Goal: Information Seeking & Learning: Learn about a topic

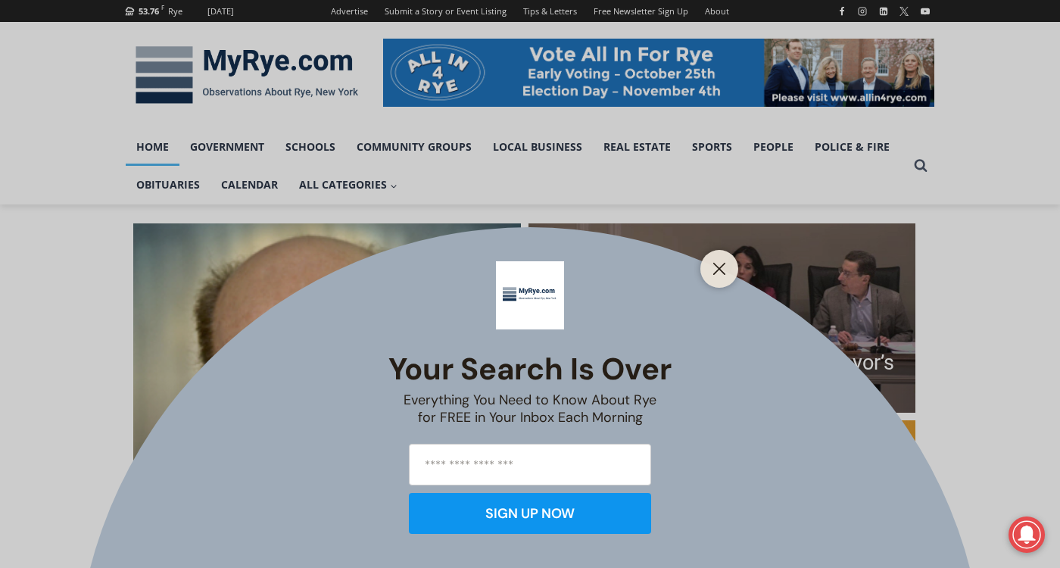
scroll to position [227, 0]
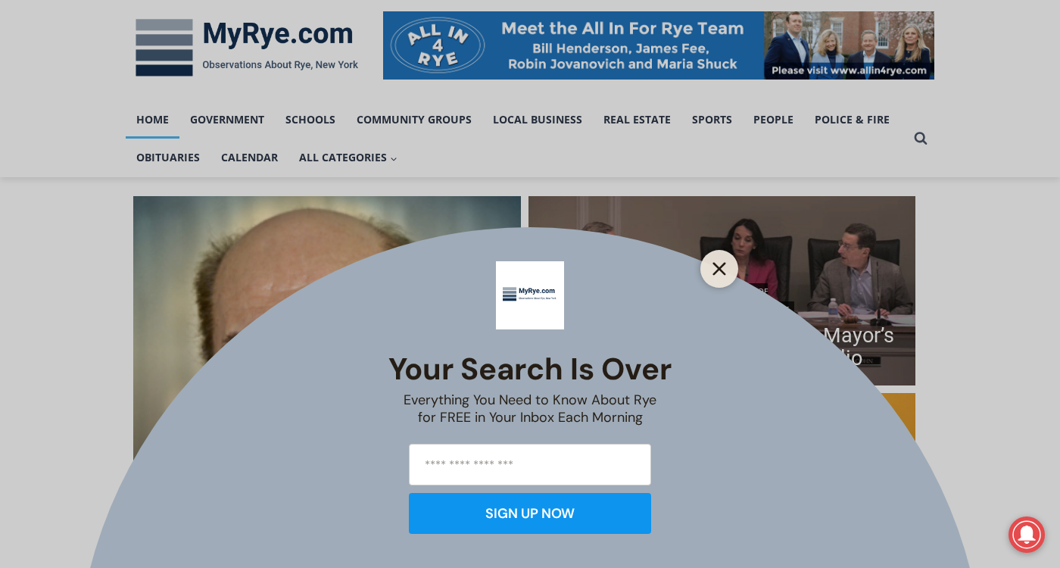
click at [718, 272] on icon "Close" at bounding box center [720, 269] width 14 height 14
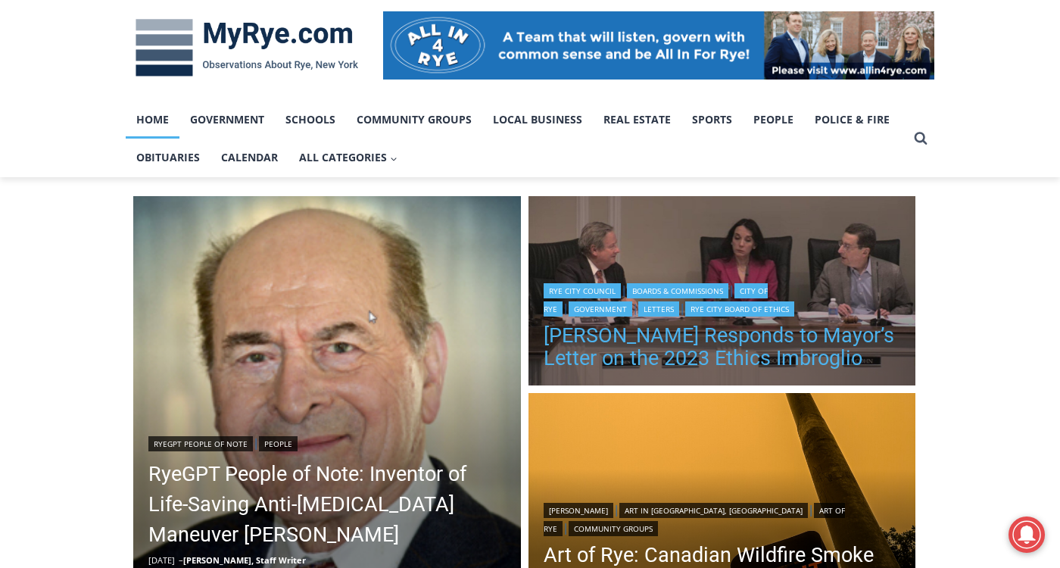
click at [688, 357] on link "Henderson Responds to Mayor’s Letter on the 2023 Ethics Imbroglio" at bounding box center [722, 346] width 357 height 45
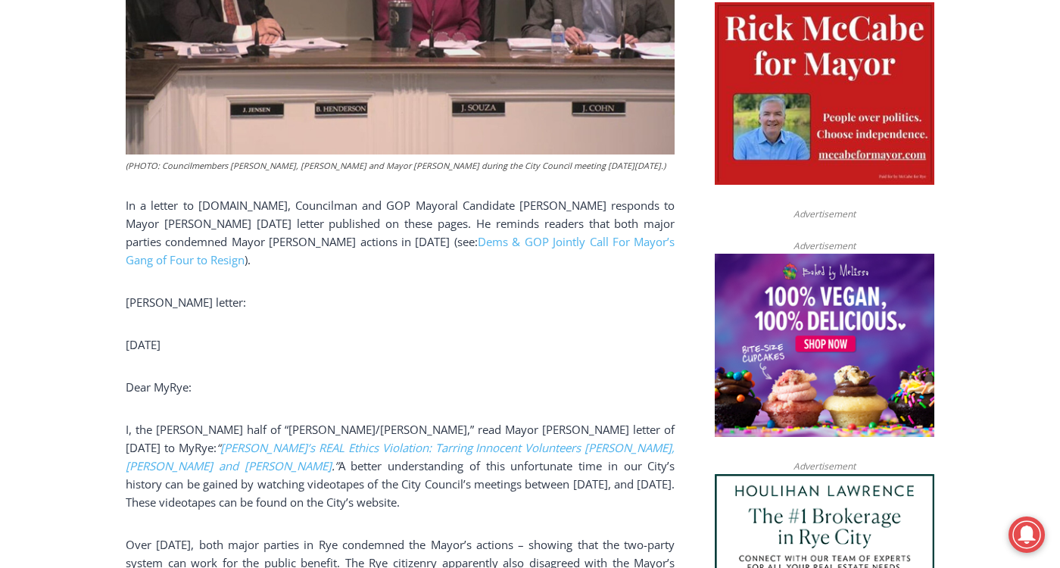
scroll to position [803, 0]
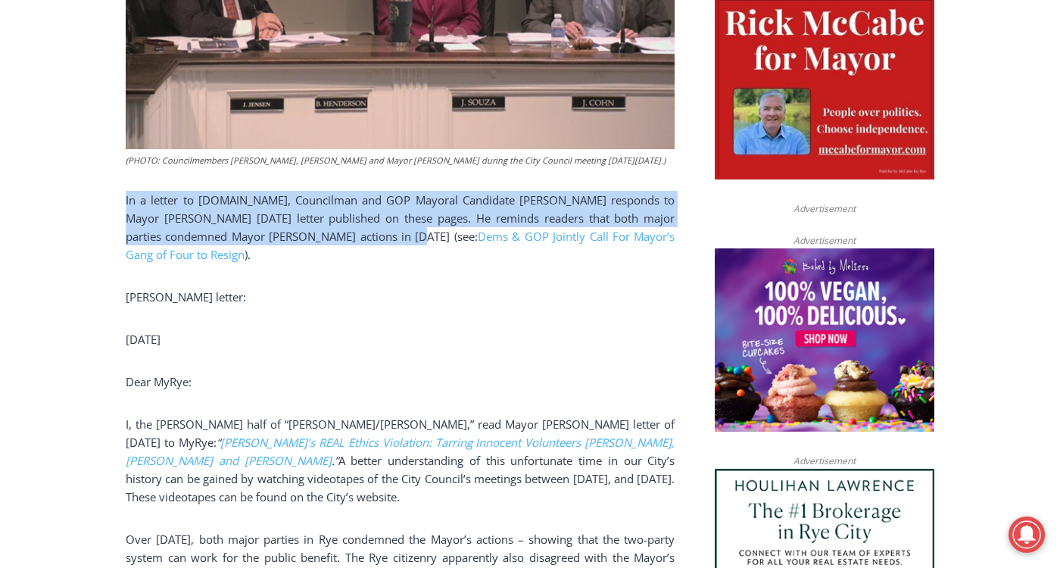
drag, startPoint x: 124, startPoint y: 202, endPoint x: 379, endPoint y: 236, distance: 256.6
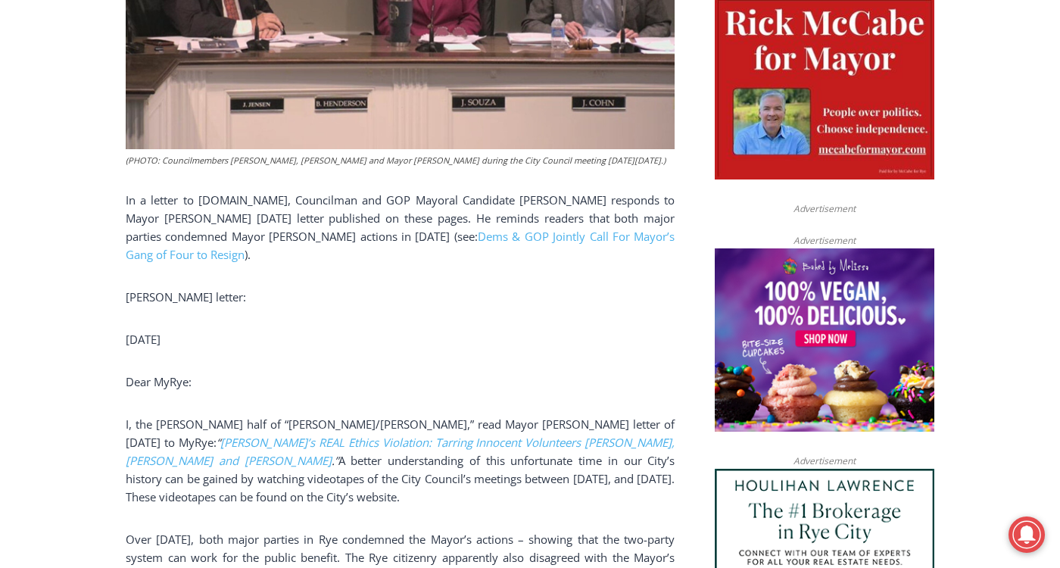
click at [388, 289] on p "Henderson’s letter:" at bounding box center [400, 297] width 549 height 18
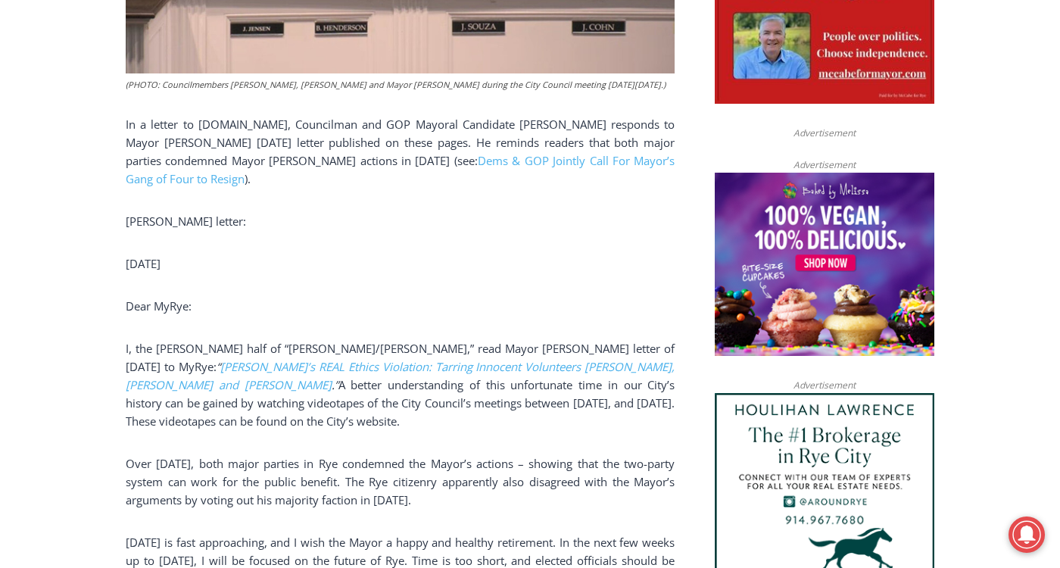
scroll to position [1031, 0]
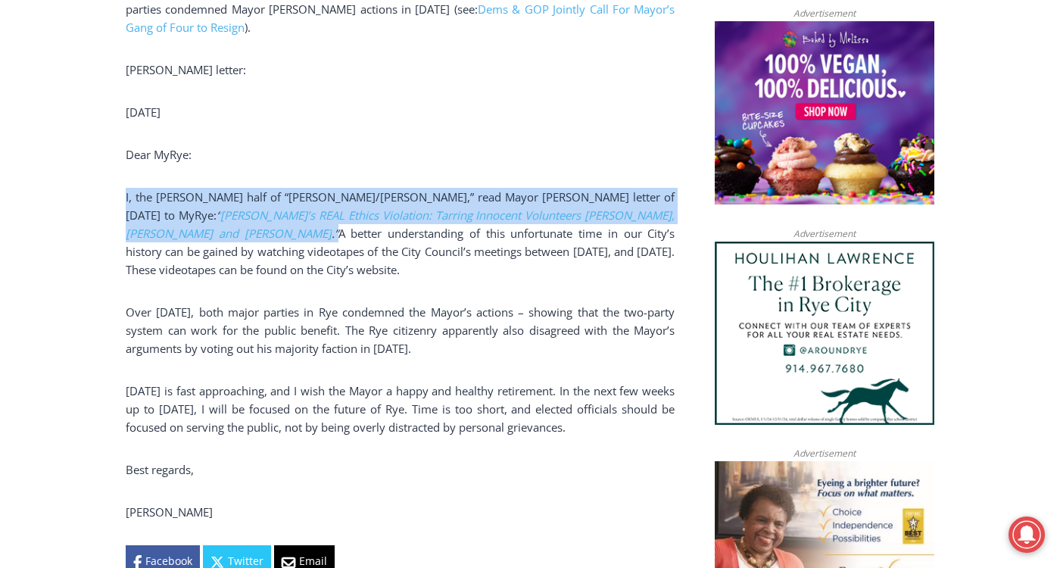
drag, startPoint x: 123, startPoint y: 201, endPoint x: 680, endPoint y: 212, distance: 556.7
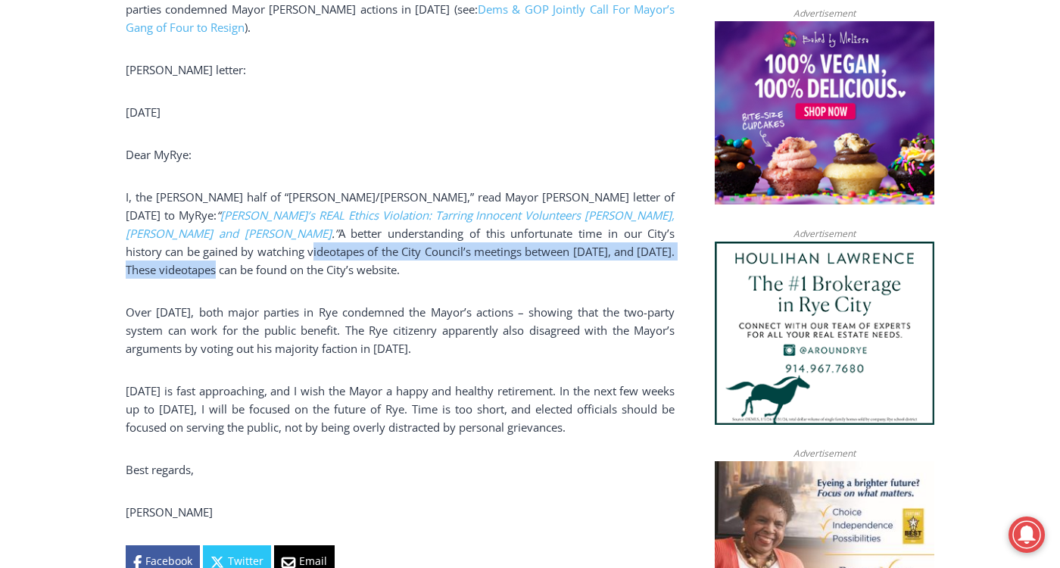
drag, startPoint x: 109, startPoint y: 255, endPoint x: 629, endPoint y: 254, distance: 520.3
drag, startPoint x: 149, startPoint y: 273, endPoint x: 381, endPoint y: 272, distance: 231.7
click at [381, 272] on p "I, the Henderson half of “Henderson/Nathan,” read Mayor Josh Cohn’s letter of O…" at bounding box center [400, 233] width 549 height 91
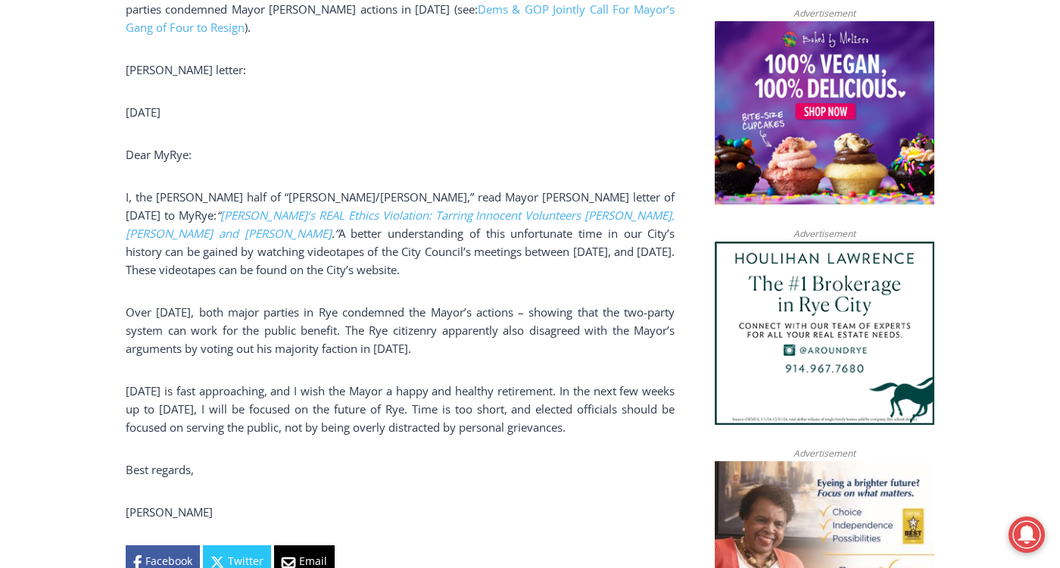
click at [243, 301] on div "(PHOTO: Councilmembers Bill Henderson, Julie Souza and Mayor Josh Cohn during t…" at bounding box center [400, 108] width 549 height 939
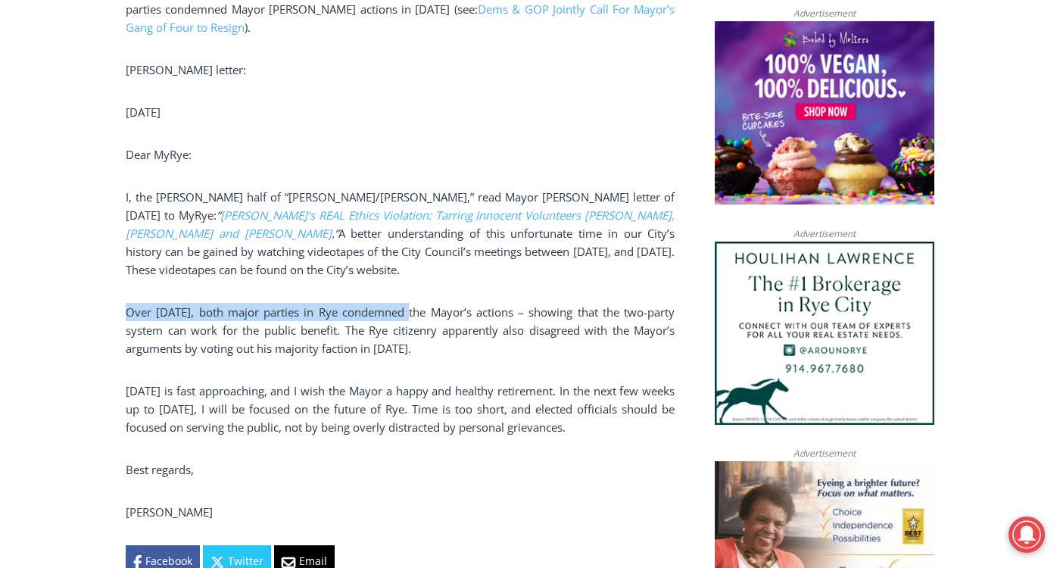
drag, startPoint x: 127, startPoint y: 317, endPoint x: 395, endPoint y: 310, distance: 268.2
click at [395, 310] on p "Over two years ago, both major parties in Rye condemned the Mayor’s actions – s…" at bounding box center [400, 330] width 549 height 55
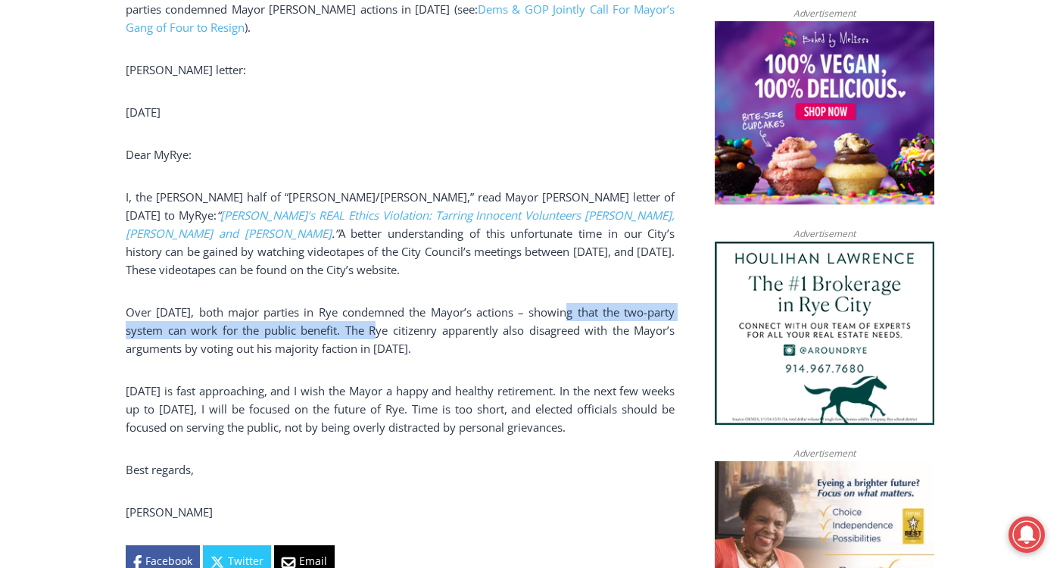
drag, startPoint x: 553, startPoint y: 313, endPoint x: 376, endPoint y: 331, distance: 178.1
click at [376, 331] on p "Over two years ago, both major parties in Rye condemned the Mayor’s actions – s…" at bounding box center [400, 330] width 549 height 55
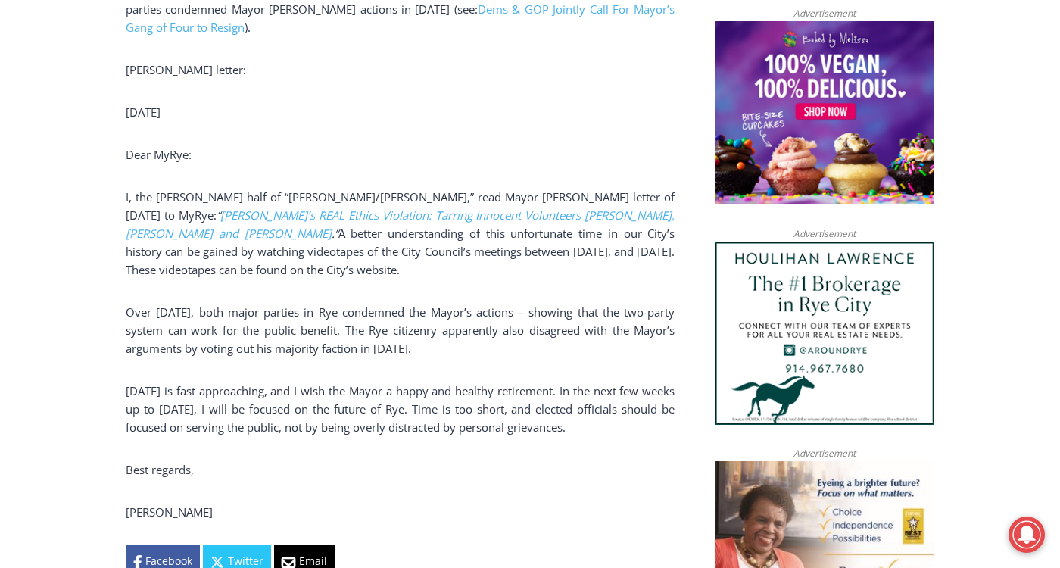
click at [377, 331] on p "Over two years ago, both major parties in Rye condemned the Mayor’s actions – s…" at bounding box center [400, 330] width 549 height 55
drag, startPoint x: 384, startPoint y: 330, endPoint x: 507, endPoint y: 350, distance: 124.3
click at [507, 350] on p "Over two years ago, both major parties in Rye condemned the Mayor’s actions – s…" at bounding box center [400, 330] width 549 height 55
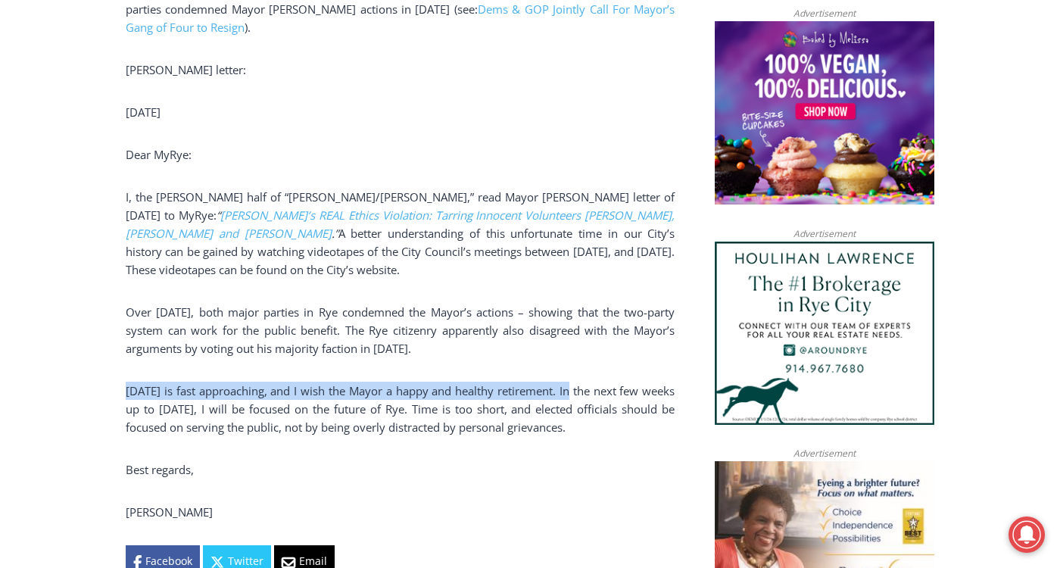
drag, startPoint x: 119, startPoint y: 394, endPoint x: 588, endPoint y: 390, distance: 469.5
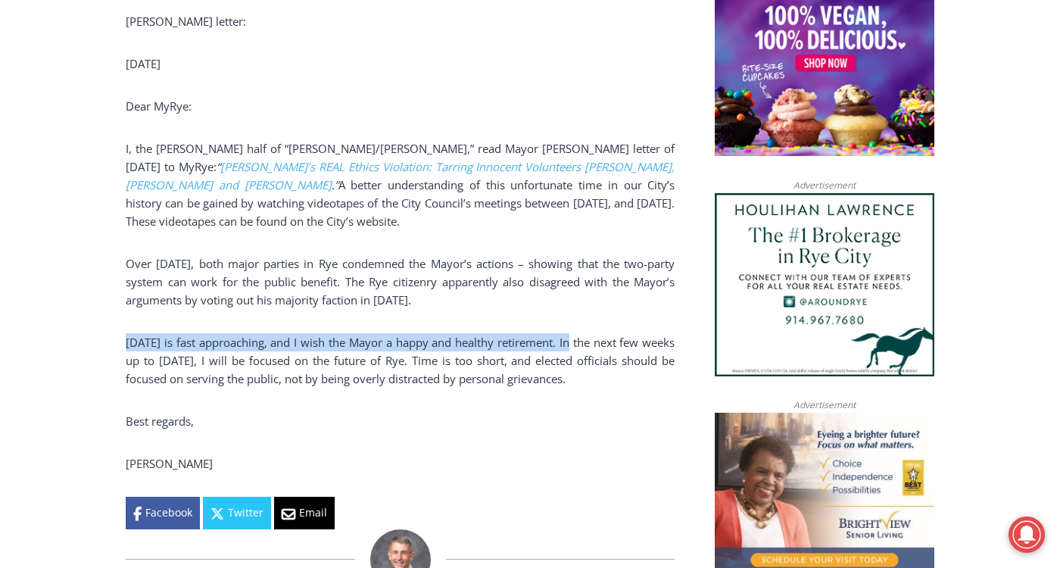
scroll to position [1106, 0]
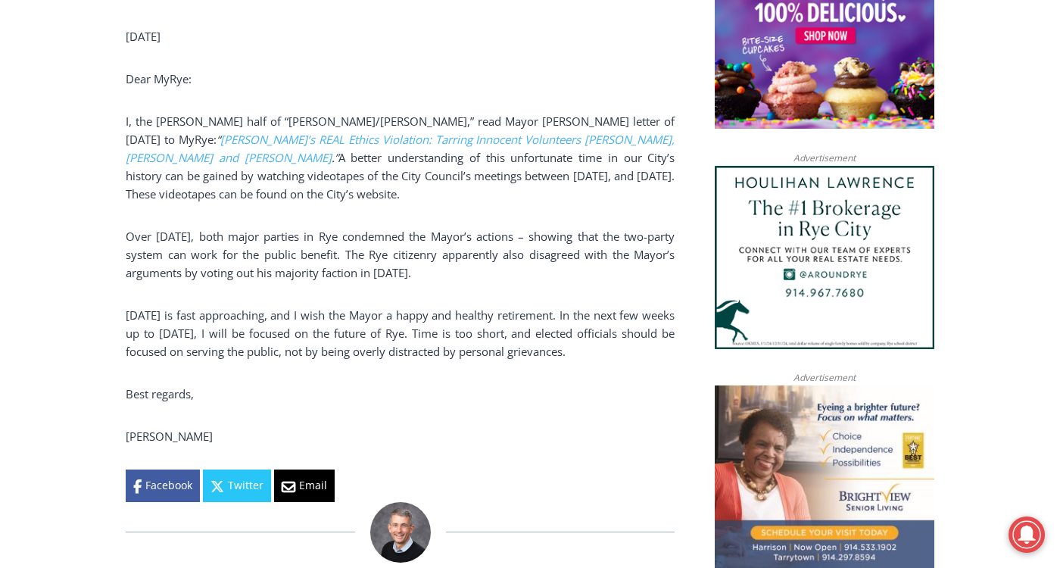
click at [406, 351] on p "January 1 is fast approaching, and I wish the Mayor a happy and healthy retirem…" at bounding box center [400, 333] width 549 height 55
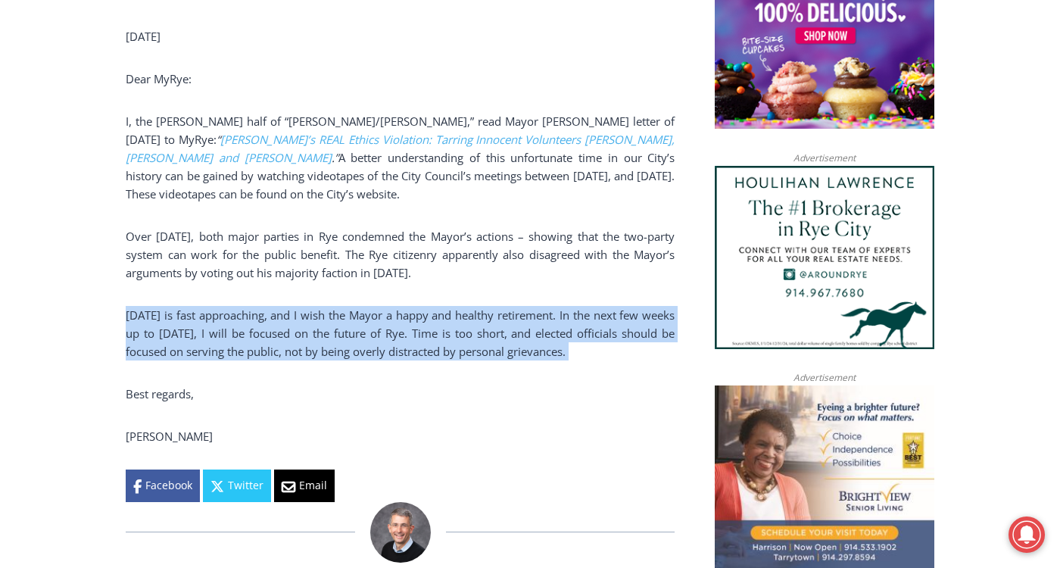
click at [406, 351] on p "January 1 is fast approaching, and I wish the Mayor a happy and healthy retirem…" at bounding box center [400, 333] width 549 height 55
click at [391, 357] on p "January 1 is fast approaching, and I wish the Mayor a happy and healthy retirem…" at bounding box center [400, 333] width 549 height 55
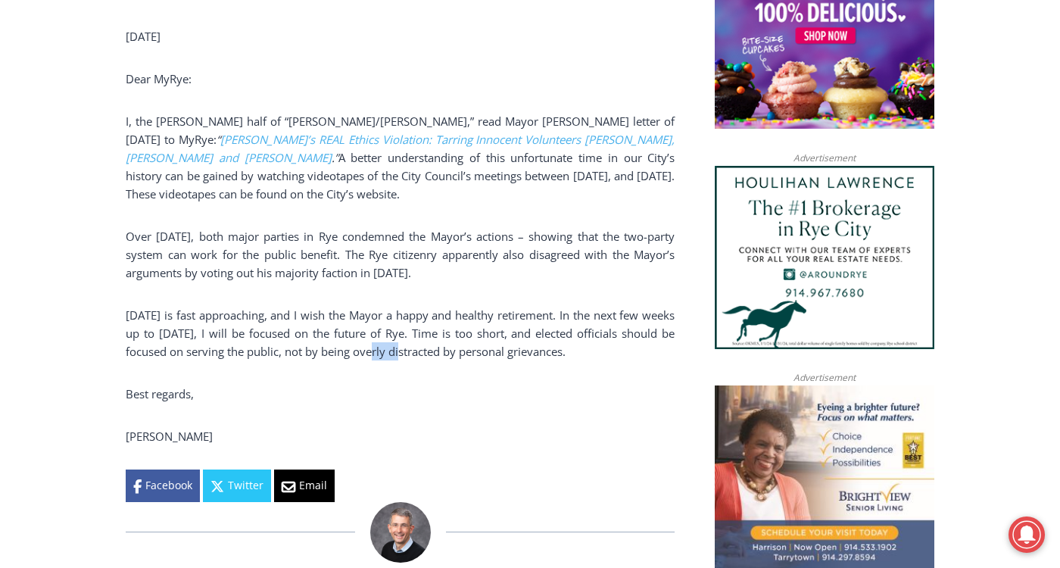
click at [391, 357] on p "January 1 is fast approaching, and I wish the Mayor a happy and healthy retirem…" at bounding box center [400, 333] width 549 height 55
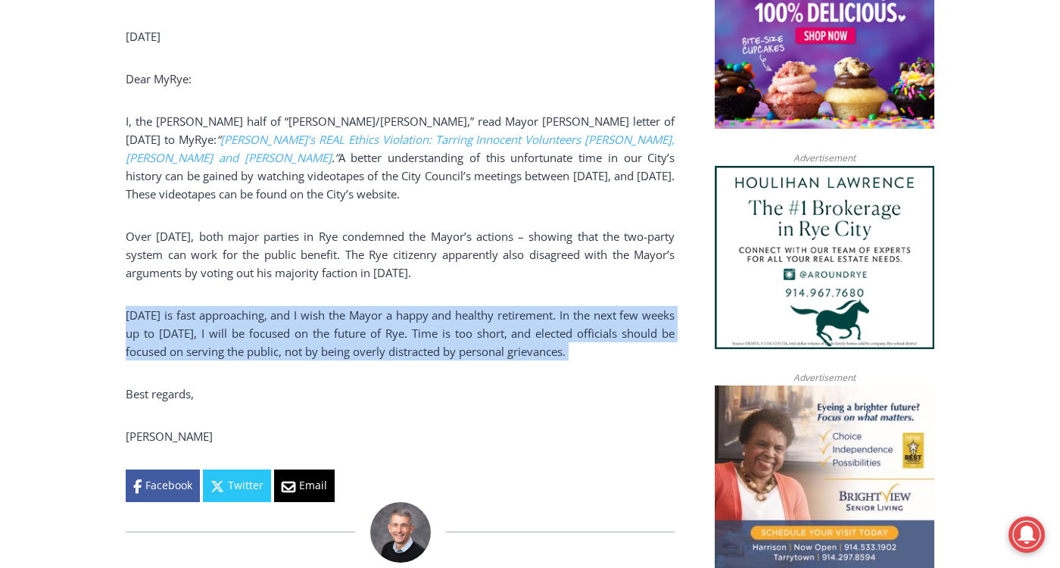
click at [391, 357] on p "January 1 is fast approaching, and I wish the Mayor a happy and healthy retirem…" at bounding box center [400, 333] width 549 height 55
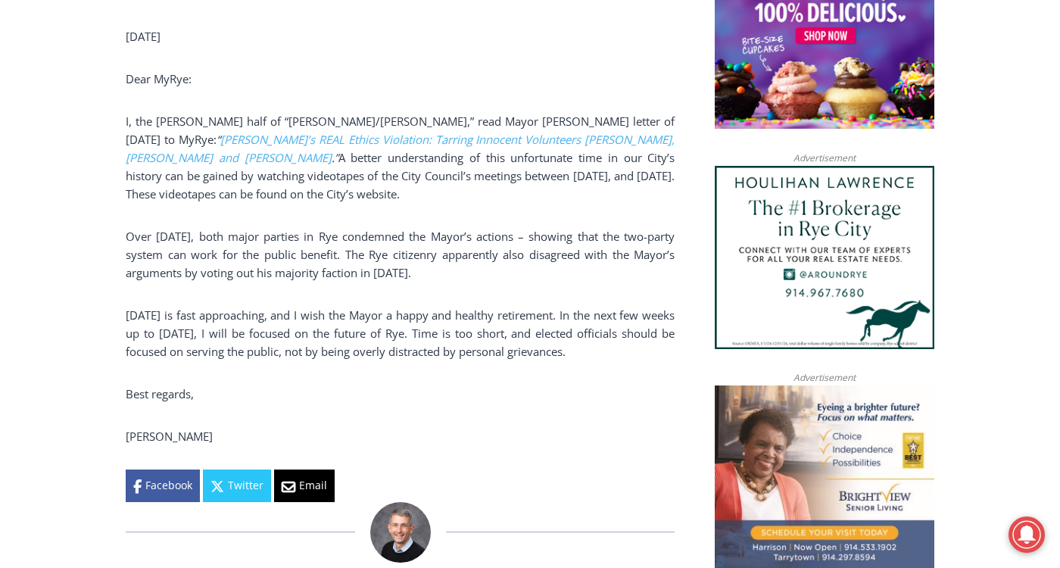
click at [292, 364] on div "(PHOTO: Councilmembers Bill Henderson, Julie Souza and Mayor Josh Cohn during t…" at bounding box center [400, 32] width 549 height 939
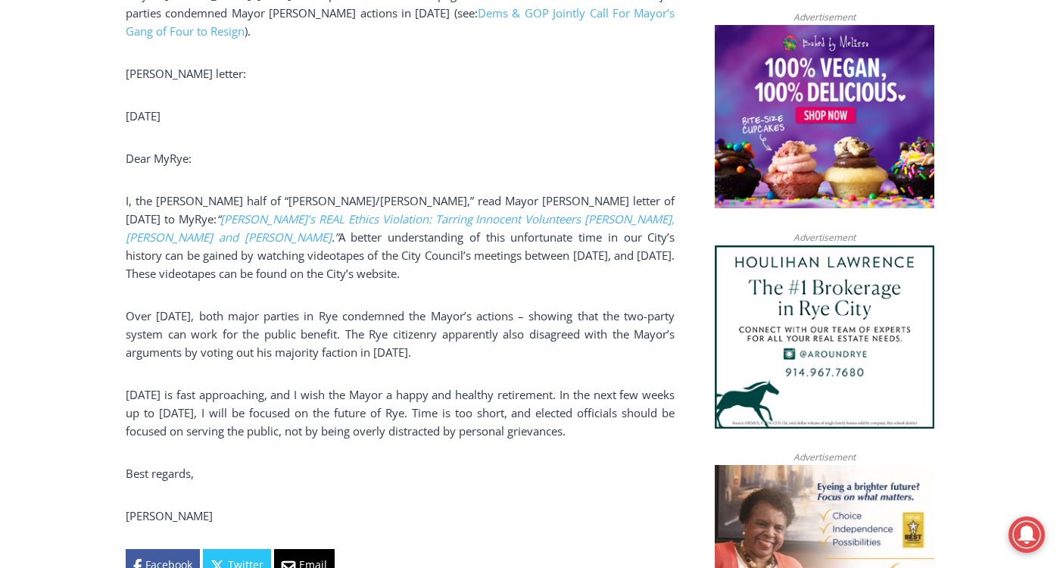
scroll to position [1031, 0]
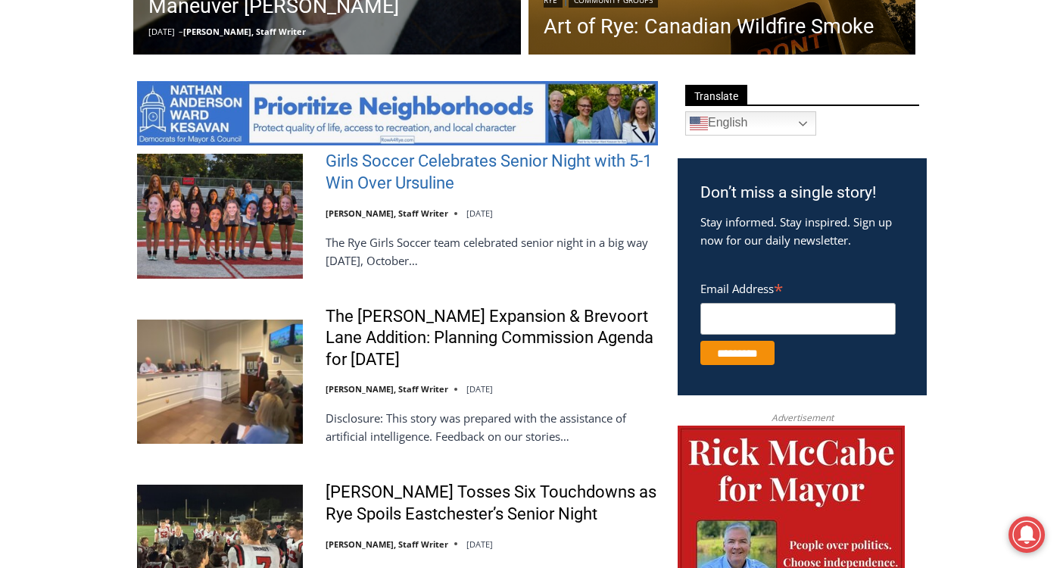
scroll to position [757, 0]
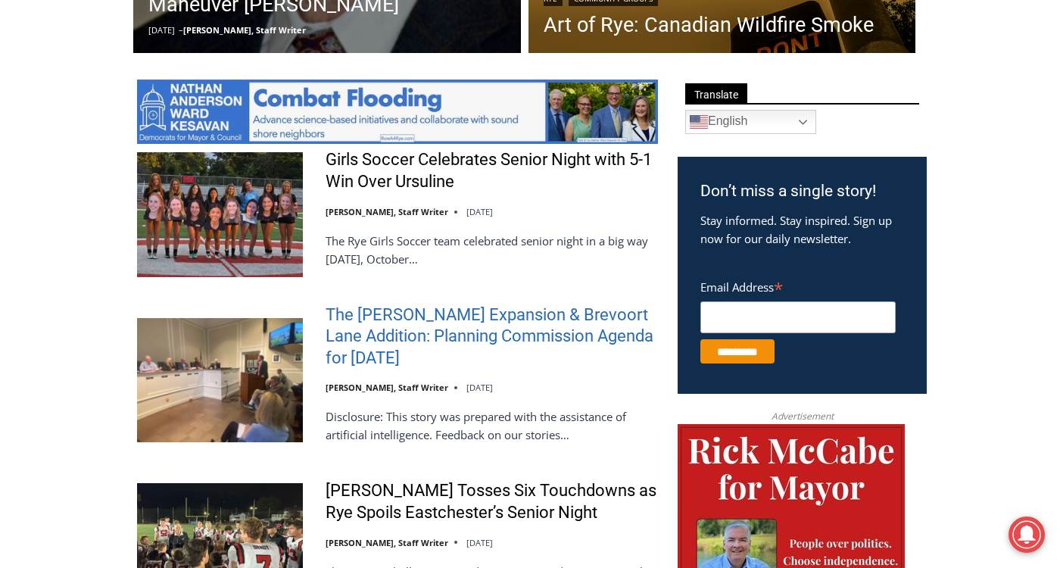
click at [477, 354] on link "The [PERSON_NAME] Expansion & Brevoort Lane Addition: Planning Commission Agend…" at bounding box center [492, 336] width 332 height 65
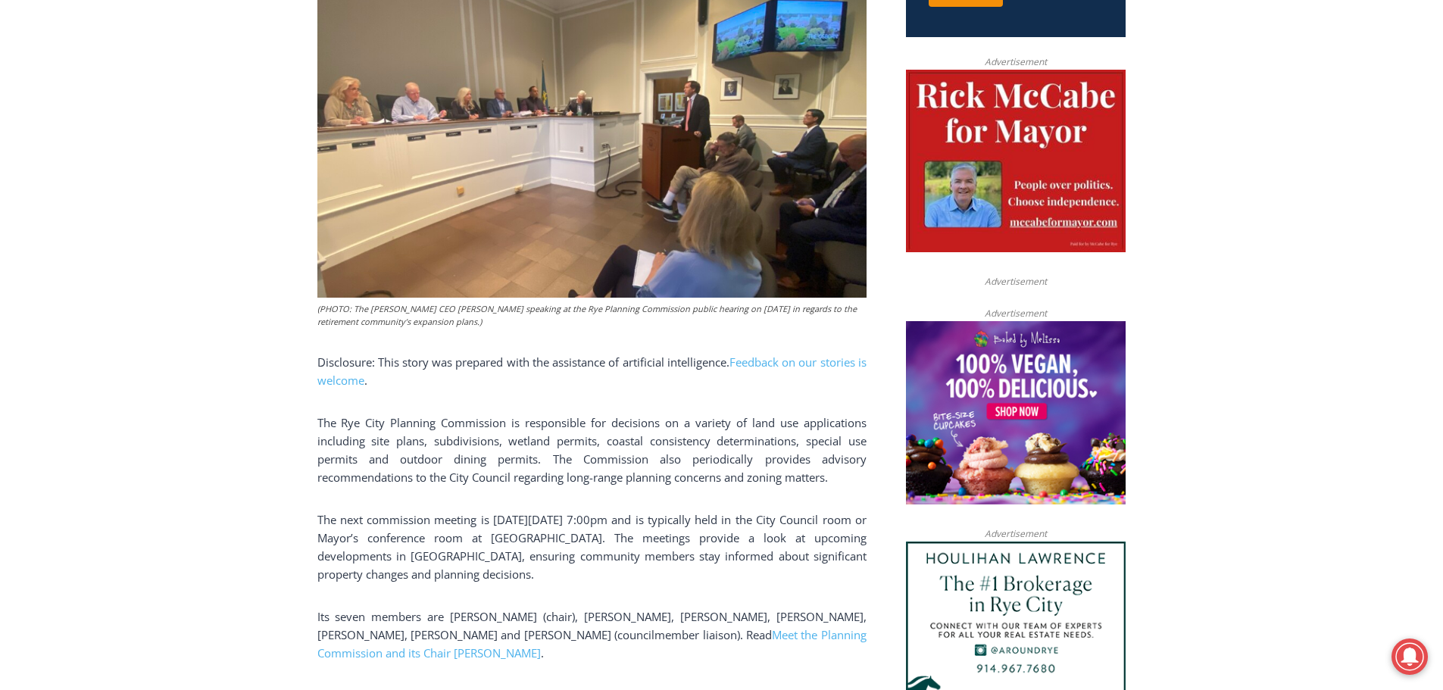
scroll to position [757, 0]
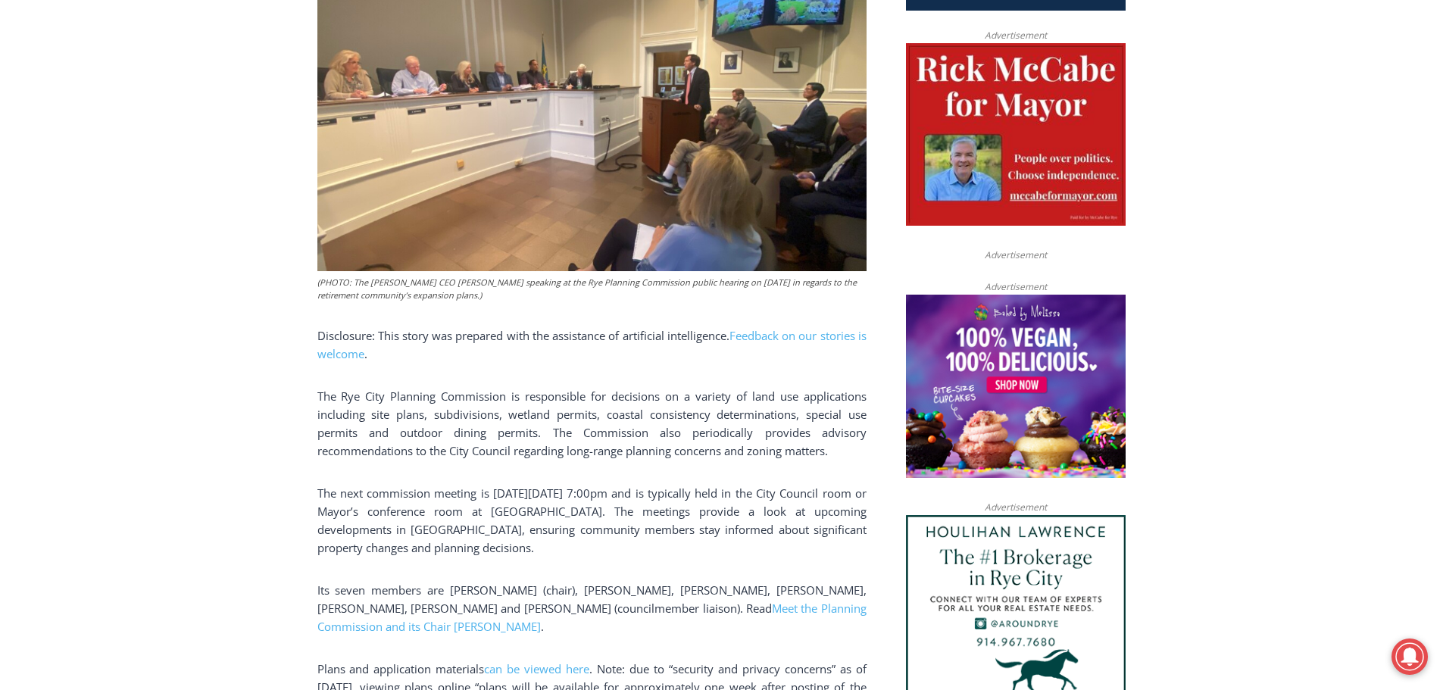
click at [538, 338] on span "Disclosure: This story was prepared with the assistance of artificial intellige…" at bounding box center [523, 335] width 412 height 15
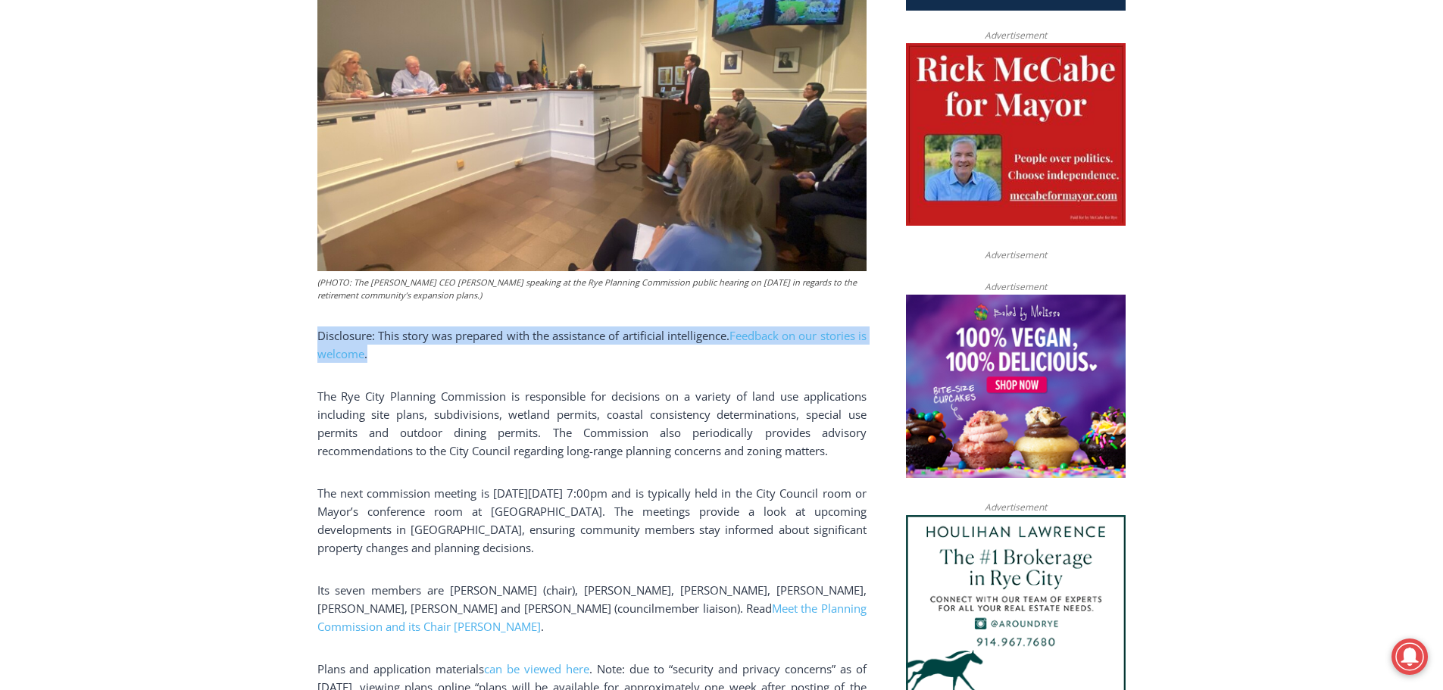
click at [538, 338] on span "Disclosure: This story was prepared with the assistance of artificial intellige…" at bounding box center [523, 335] width 412 height 15
click at [533, 352] on p "Disclosure: This story was prepared with the assistance of artificial intellige…" at bounding box center [591, 344] width 549 height 36
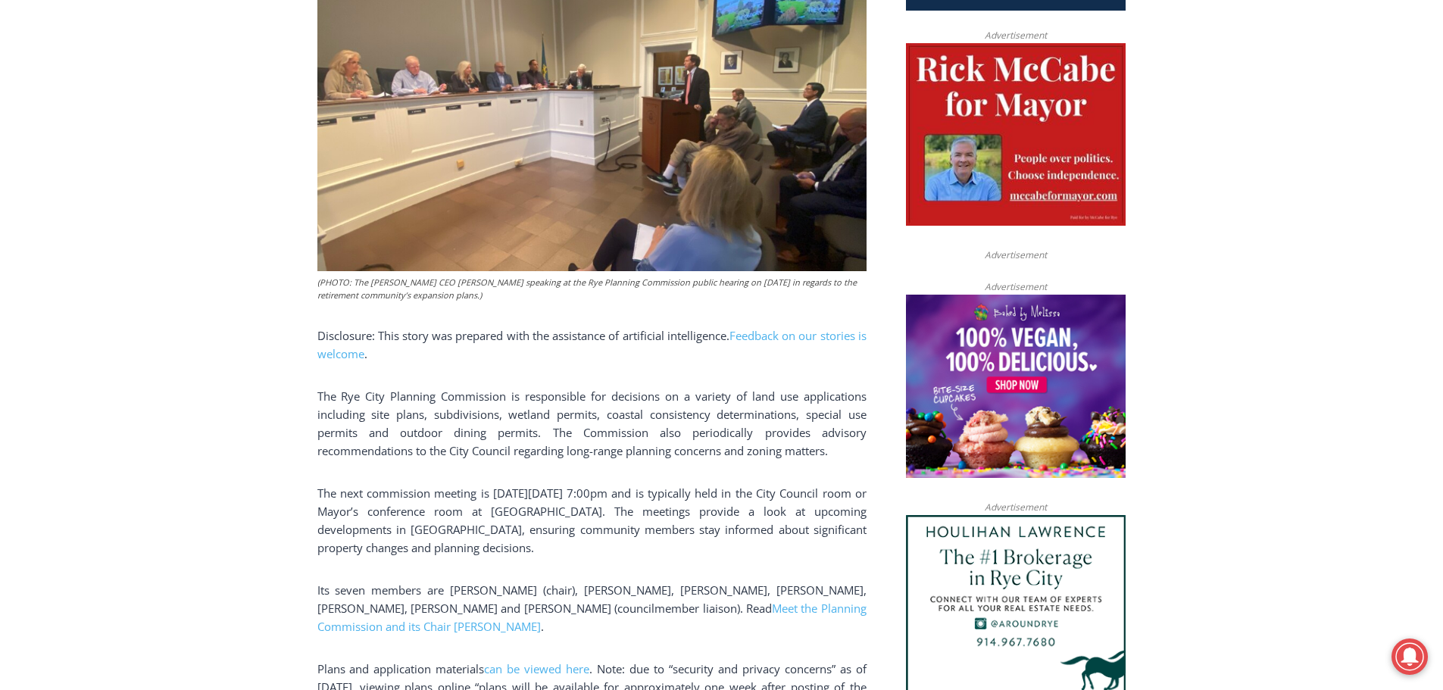
click at [493, 393] on span "The Rye City Planning Commission is responsible for decisions on a variety of l…" at bounding box center [591, 423] width 549 height 70
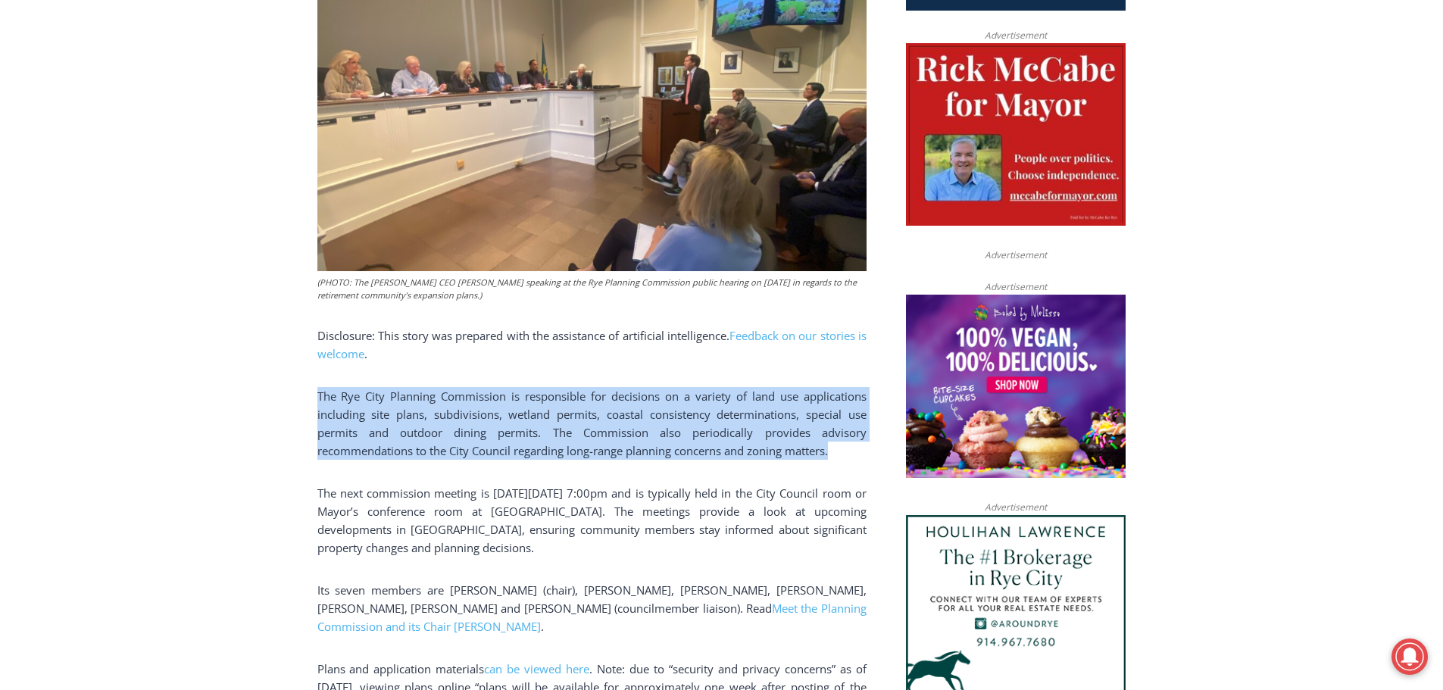
click at [493, 393] on span "The Rye City Planning Commission is responsible for decisions on a variety of l…" at bounding box center [591, 423] width 549 height 70
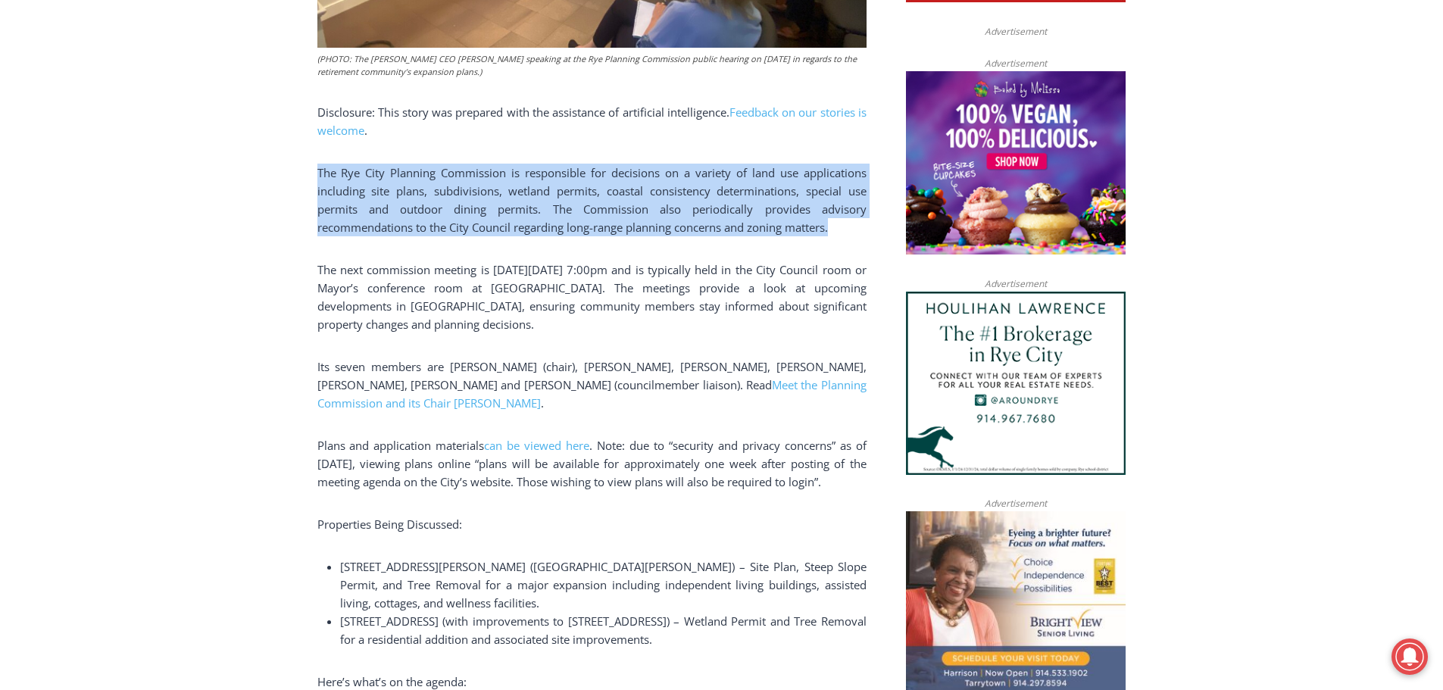
scroll to position [984, 0]
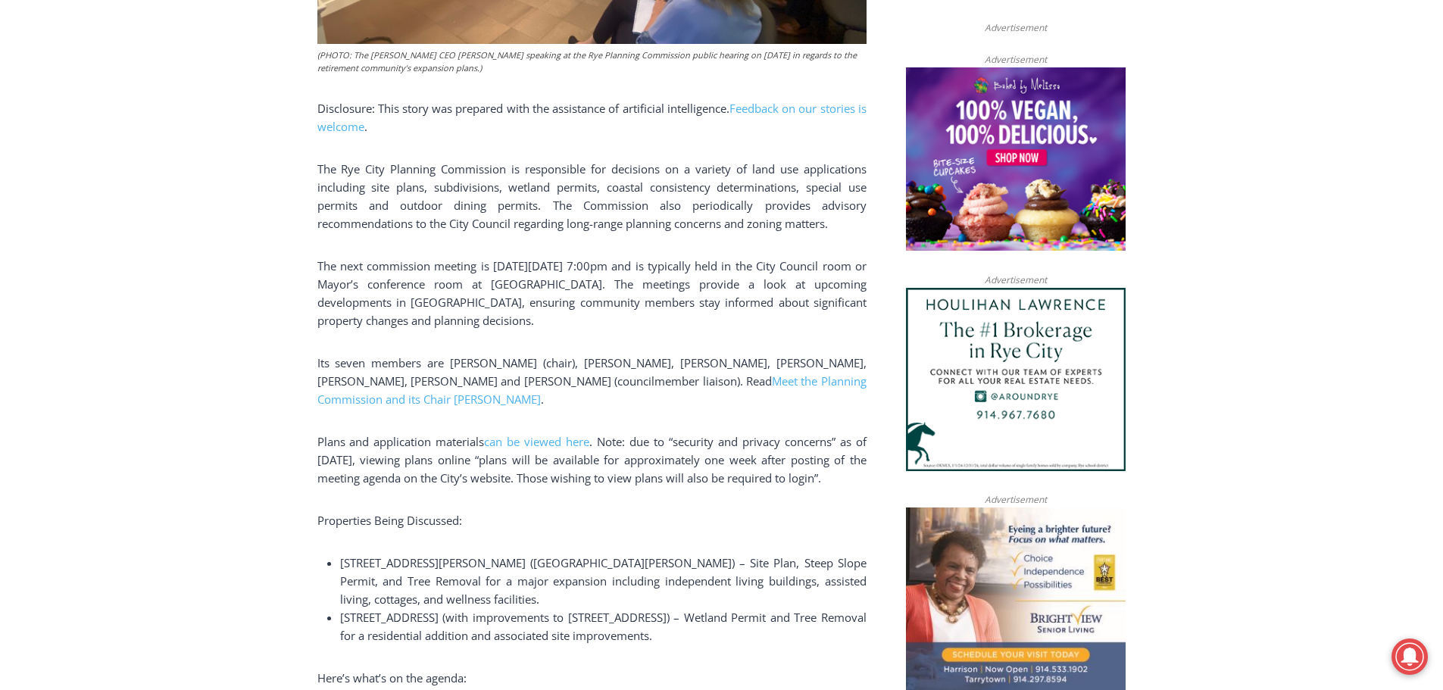
click at [387, 246] on div "(PHOTO: The Osborn CEO Matt Anderson speaking at the Rye Planning Commission pu…" at bounding box center [591, 472] width 549 height 1475
click at [501, 284] on span "The next commission meeting is on Tuesday, October 14, 2025 at 7:00pm and is ty…" at bounding box center [591, 293] width 549 height 70
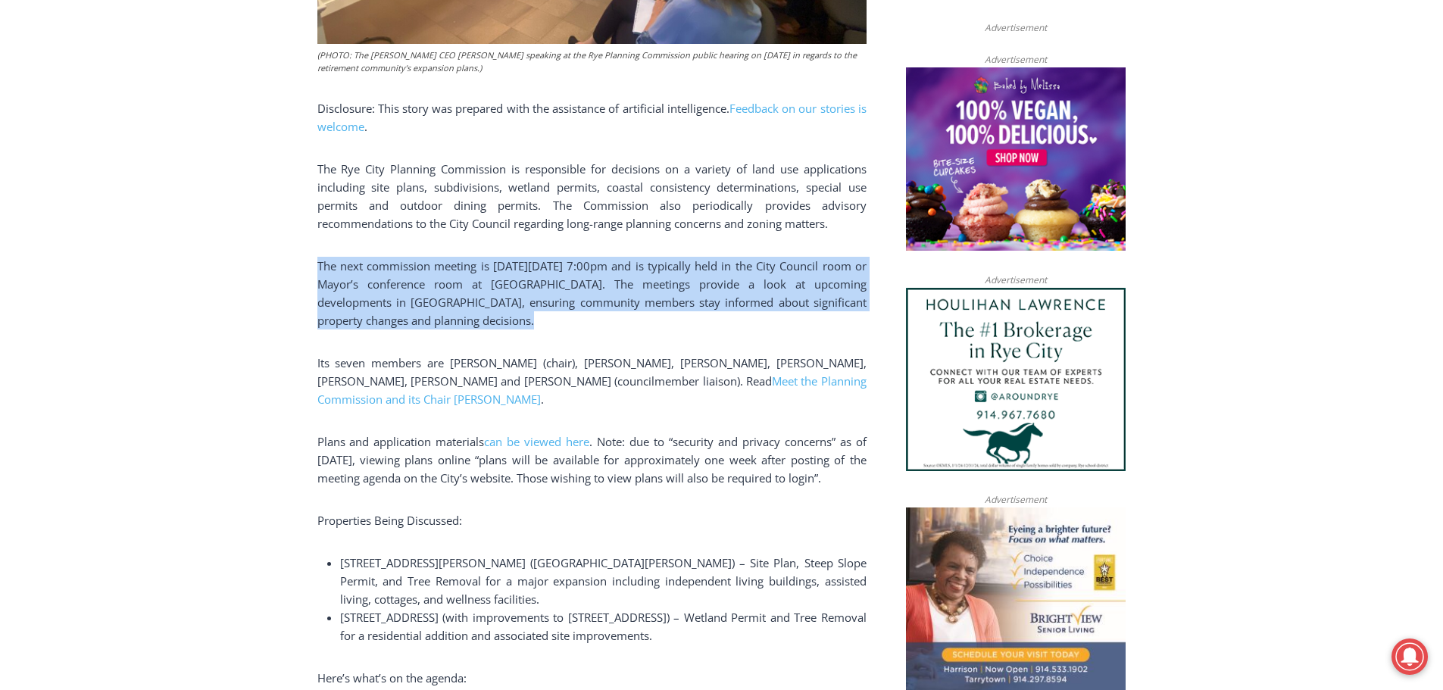
click at [501, 282] on span "The next commission meeting is on Tuesday, October 14, 2025 at 7:00pm and is ty…" at bounding box center [591, 293] width 549 height 70
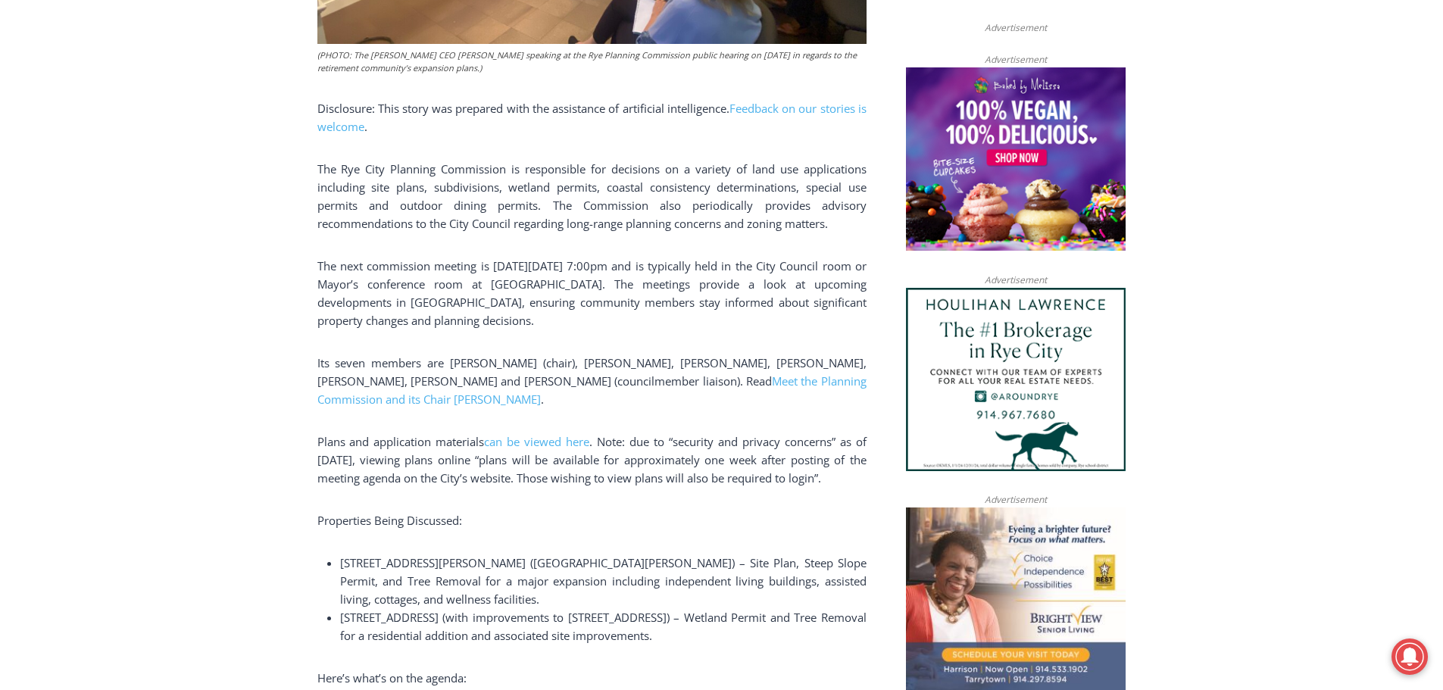
click at [573, 350] on div "(PHOTO: The Osborn CEO Matt Anderson speaking at the Rye Planning Commission pu…" at bounding box center [591, 472] width 549 height 1475
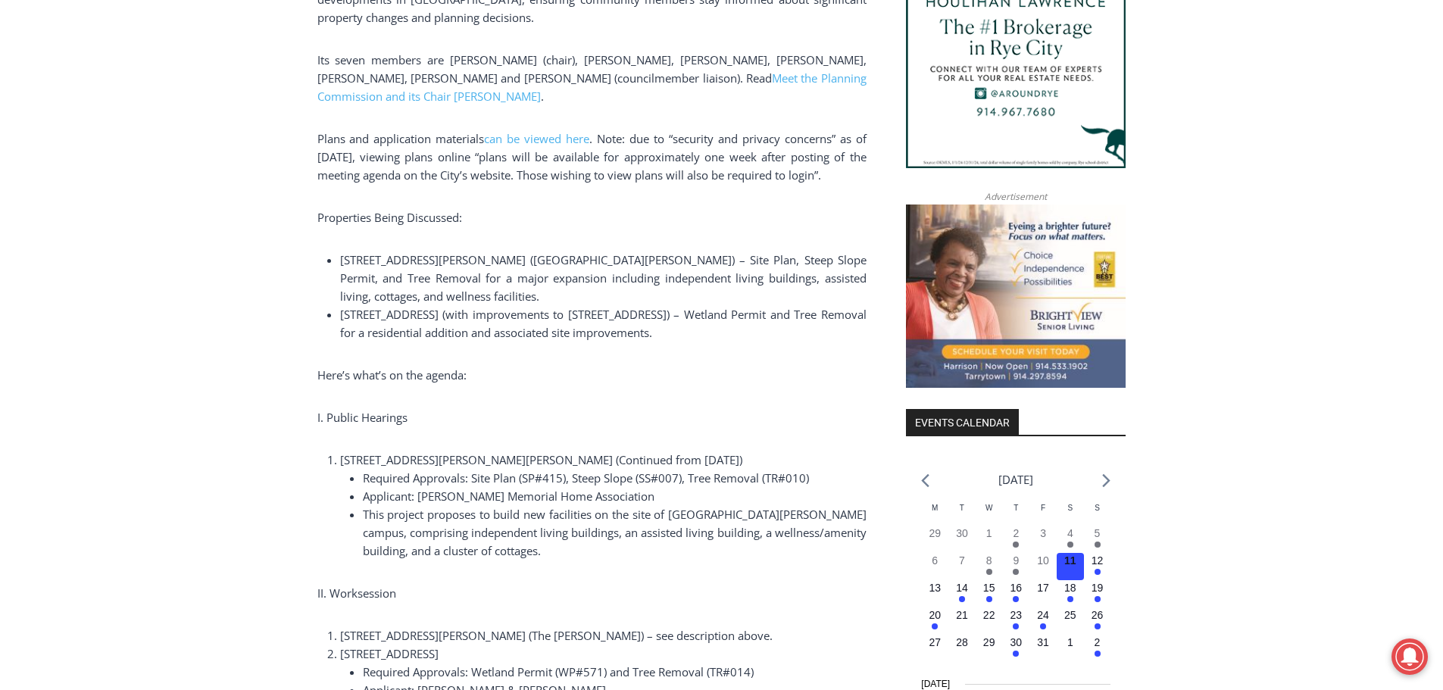
scroll to position [1363, 0]
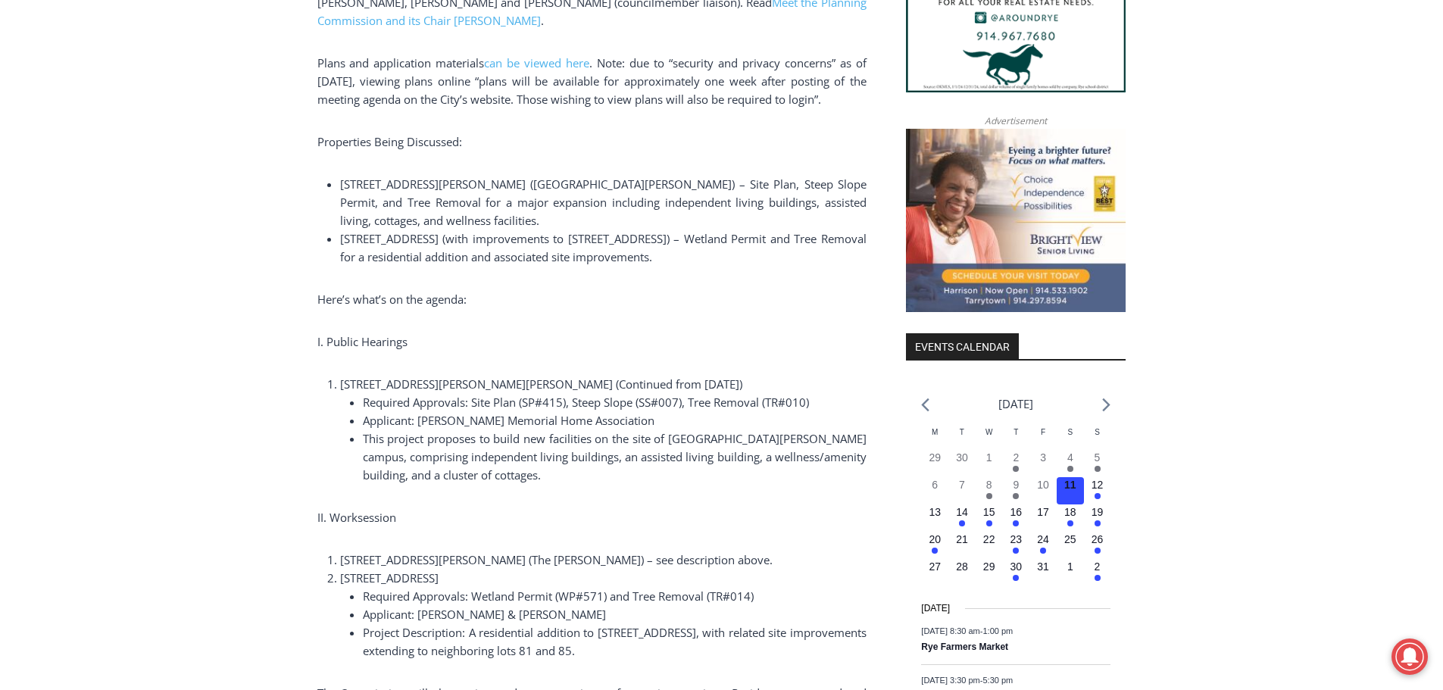
click at [677, 411] on li "Applicant: Miriam Osborn Memorial Home Association" at bounding box center [615, 420] width 504 height 18
click at [630, 435] on span "This project proposes to build new facilities on the site of The Osborn campus,…" at bounding box center [615, 456] width 504 height 51
click at [618, 453] on li "This project proposes to build new facilities on the site of The Osborn campus,…" at bounding box center [615, 456] width 504 height 55
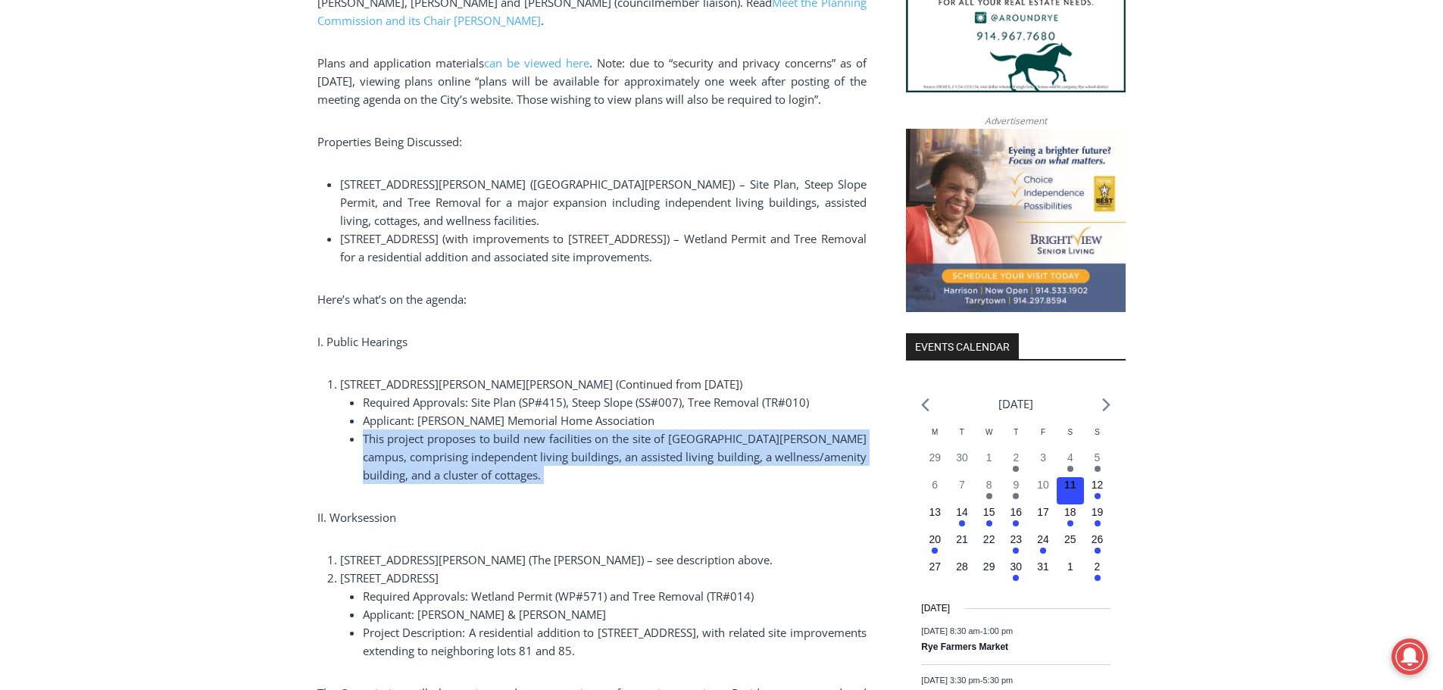
click at [618, 453] on li "This project proposes to build new facilities on the site of The Osborn campus,…" at bounding box center [615, 456] width 504 height 55
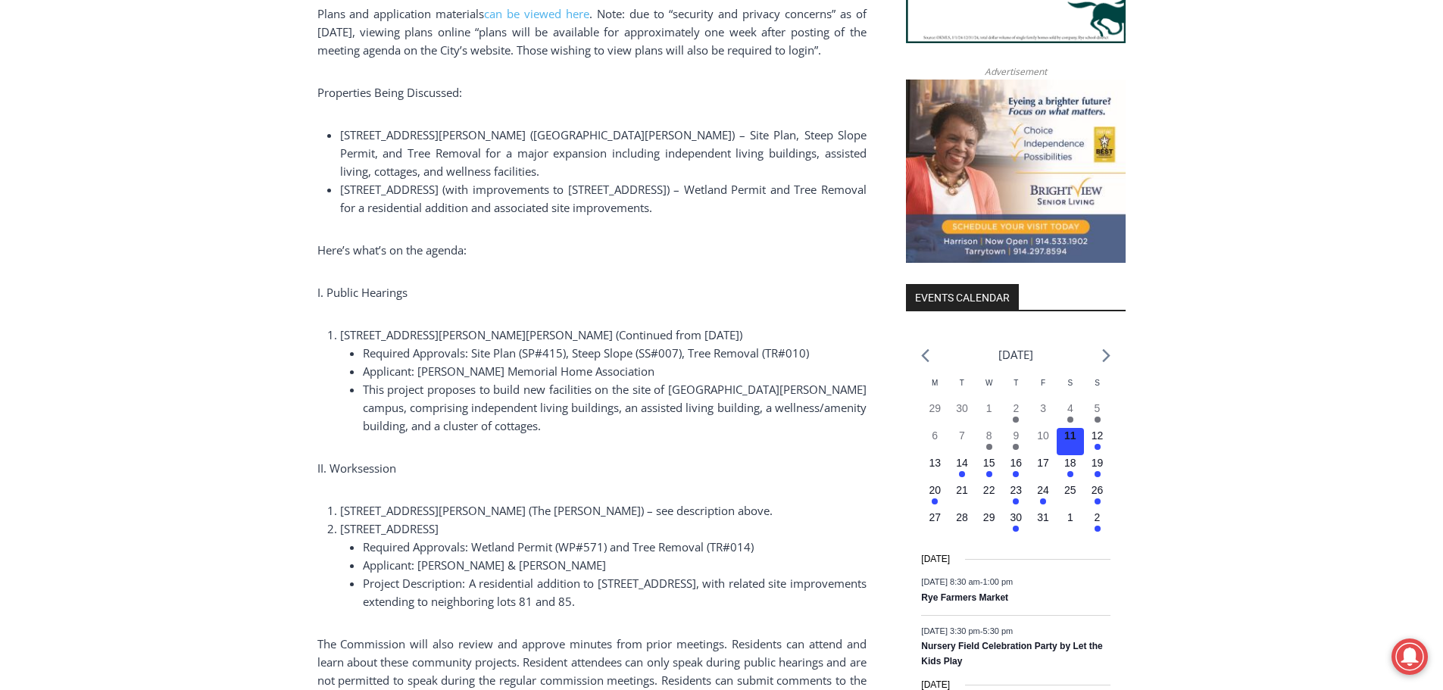
scroll to position [1439, 0]
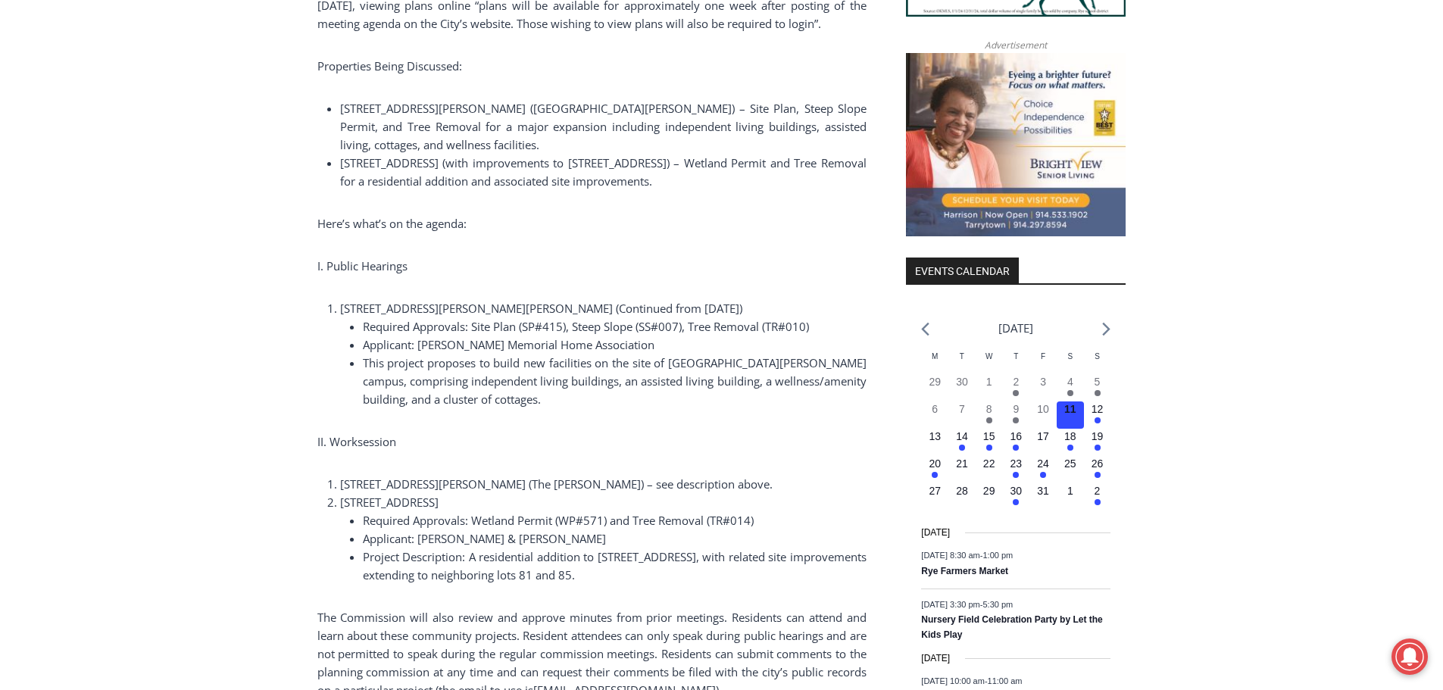
click at [774, 511] on li "Required Approvals: Wetland Permit (WP#571) and Tree Removal (TR#014)" at bounding box center [615, 520] width 504 height 18
click at [691, 513] on span "Required Approvals: Wetland Permit (WP#571) and Tree Removal (TR#014)" at bounding box center [558, 520] width 391 height 15
click at [712, 529] on li "Applicant: Peter & Maria Hancock" at bounding box center [615, 538] width 504 height 18
click at [664, 549] on span "Project Description: A residential addition to 83 Brevoort Lane, with related s…" at bounding box center [615, 565] width 504 height 33
click at [663, 549] on span "Project Description: A residential addition to 83 Brevoort Lane, with related s…" at bounding box center [615, 565] width 504 height 33
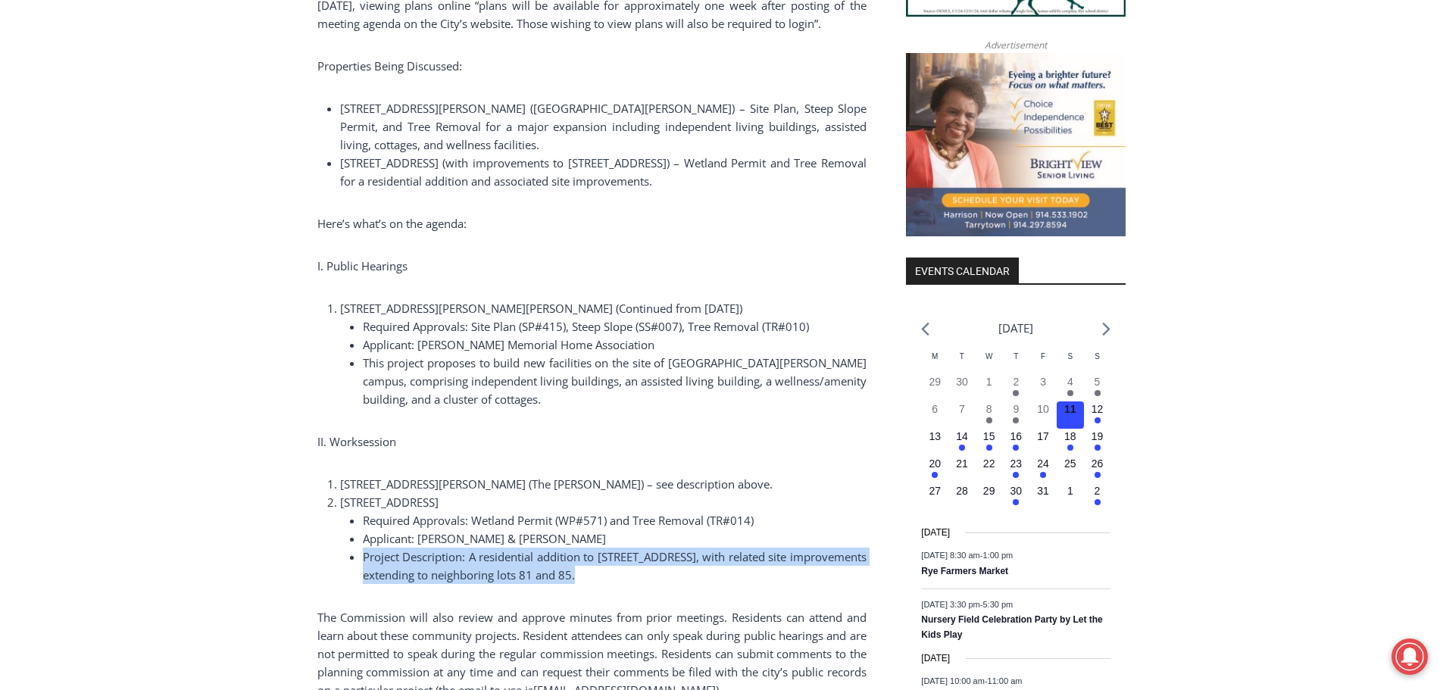
click at [663, 549] on span "Project Description: A residential addition to 83 Brevoort Lane, with related s…" at bounding box center [615, 565] width 504 height 33
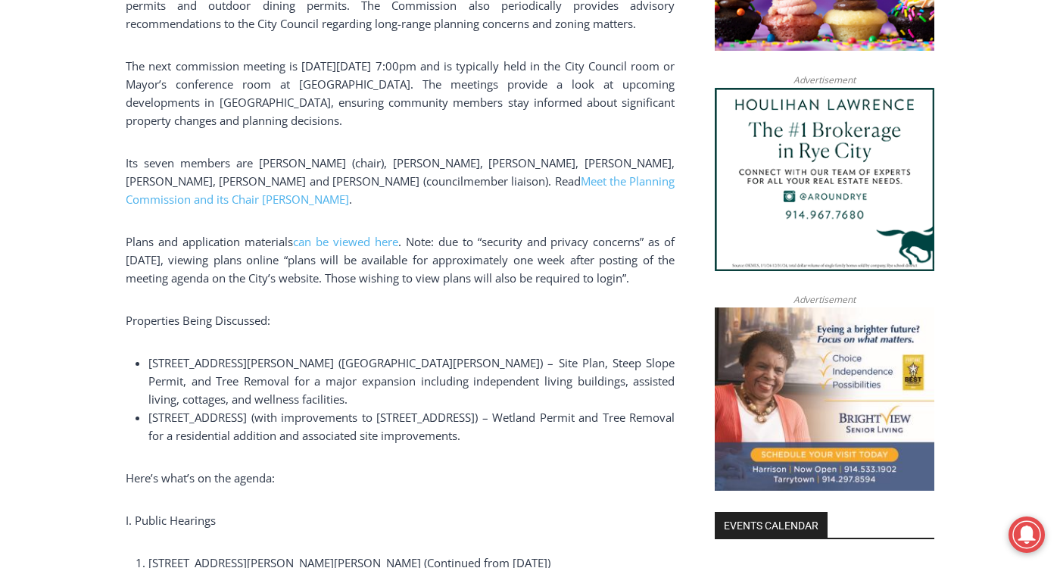
scroll to position [1212, 0]
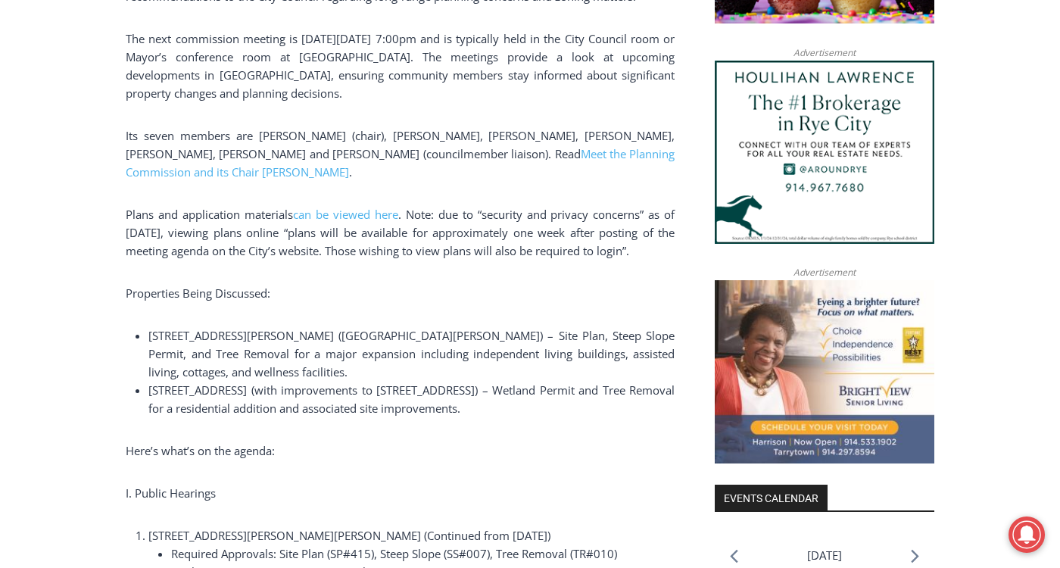
click at [436, 382] on span "83 Brevoort Lane (with improvements to 81 & 85 Brevoort Lane) – Wetland Permit …" at bounding box center [411, 398] width 526 height 33
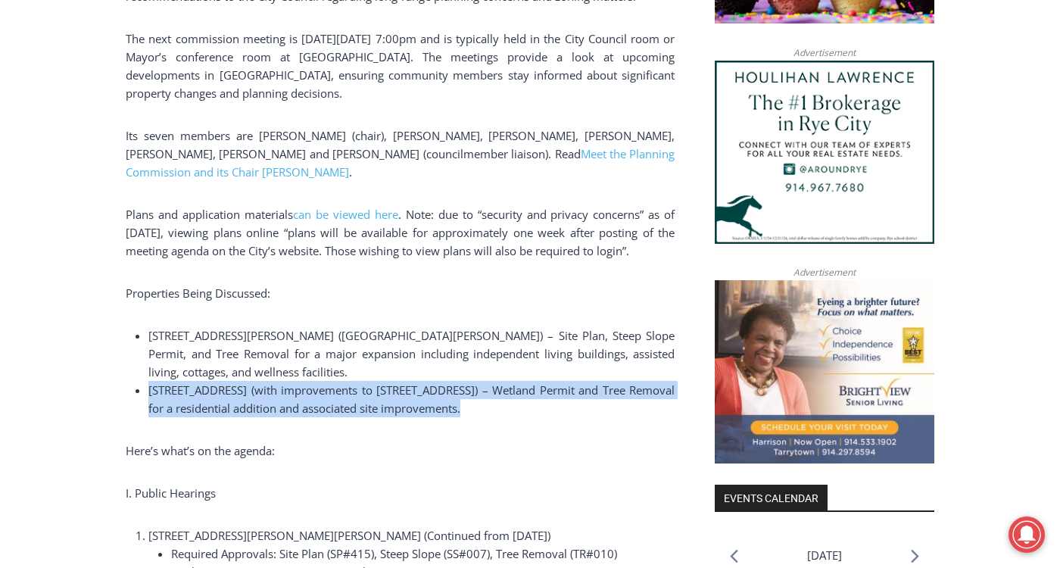
click at [436, 382] on span "83 Brevoort Lane (with improvements to 81 & 85 Brevoort Lane) – Wetland Permit …" at bounding box center [411, 398] width 526 height 33
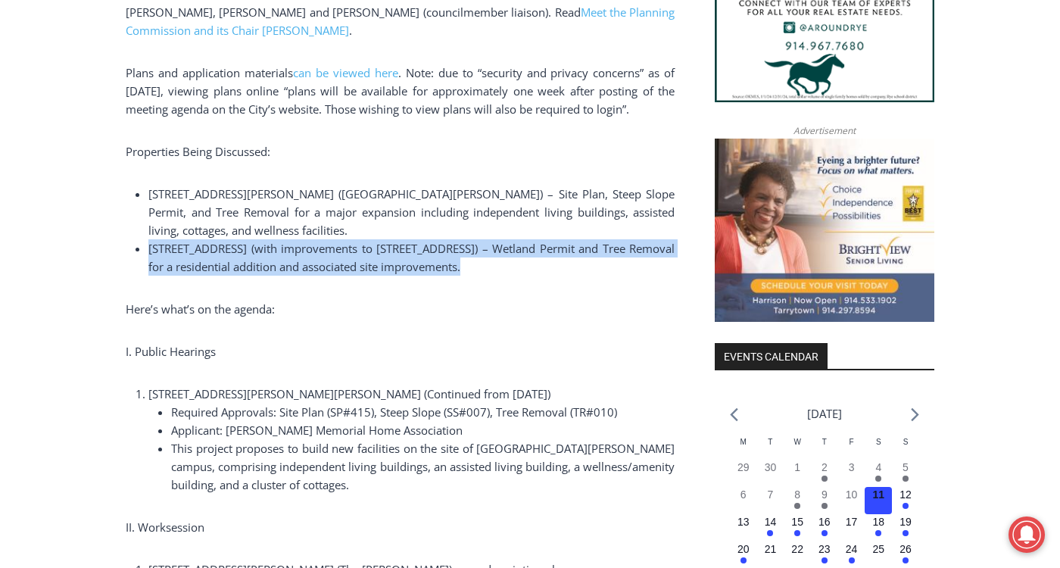
scroll to position [1363, 0]
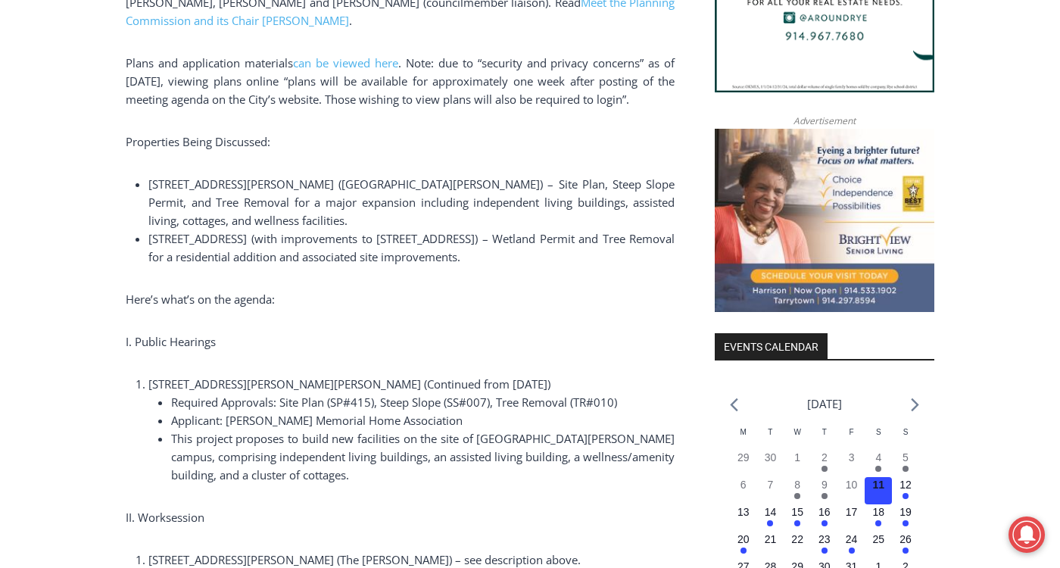
click at [441, 376] on span "101 Theall Road – The Osborn (Continued from September 9, 2025)" at bounding box center [349, 383] width 402 height 15
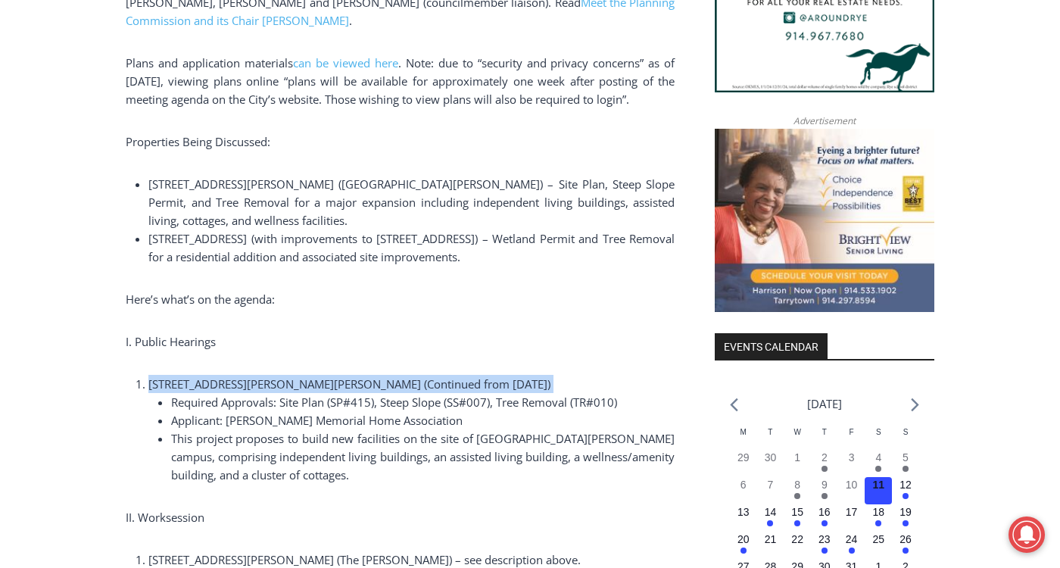
click at [441, 376] on span "101 Theall Road – The Osborn (Continued from September 9, 2025)" at bounding box center [349, 383] width 402 height 15
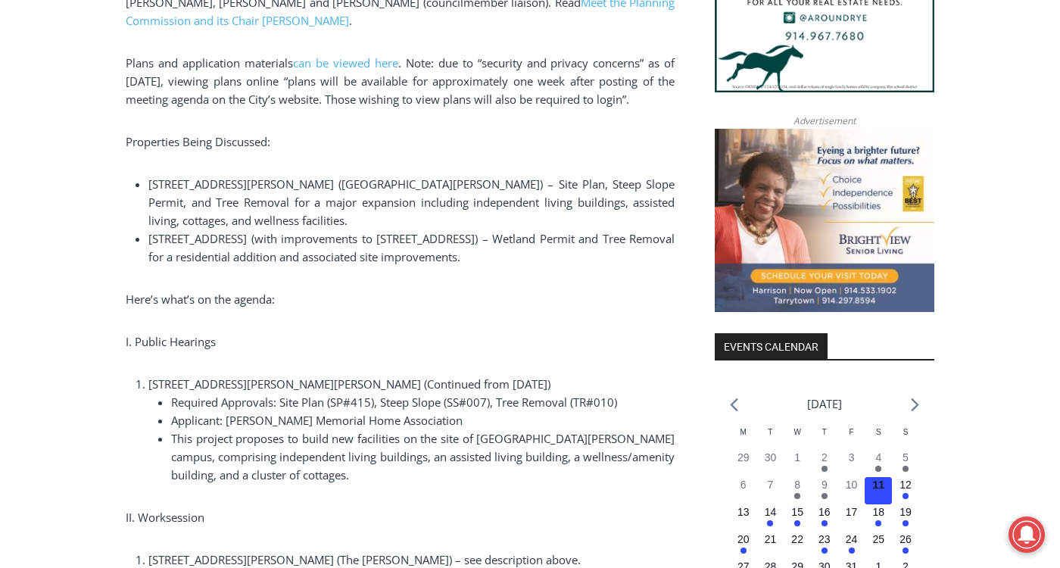
click at [421, 395] on span "Required Approvals: Site Plan (SP#415), Steep Slope (SS#007), Tree Removal (TR#…" at bounding box center [394, 402] width 446 height 15
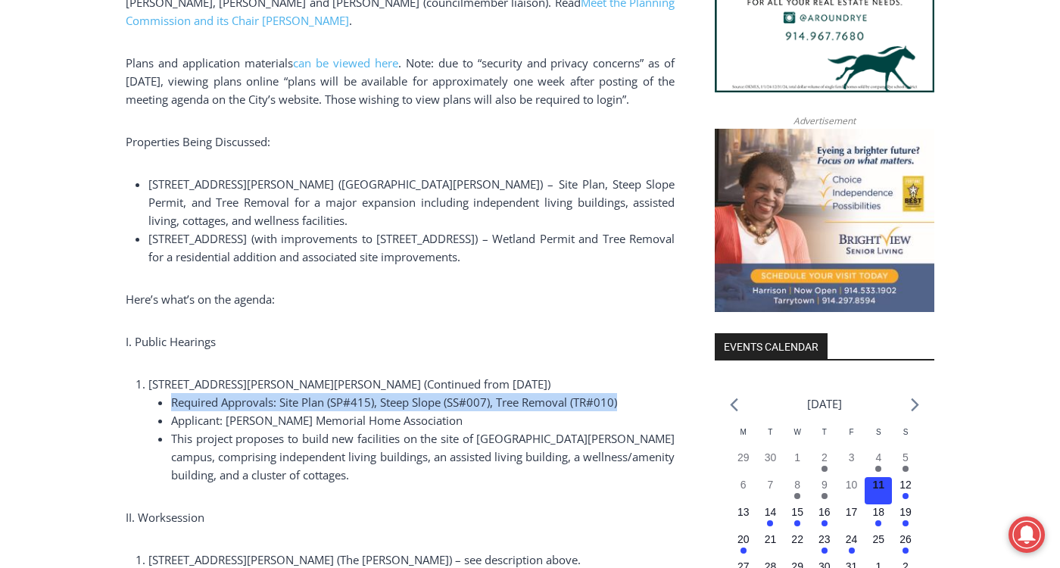
click at [421, 395] on span "Required Approvals: Site Plan (SP#415), Steep Slope (SS#007), Tree Removal (TR#…" at bounding box center [394, 402] width 446 height 15
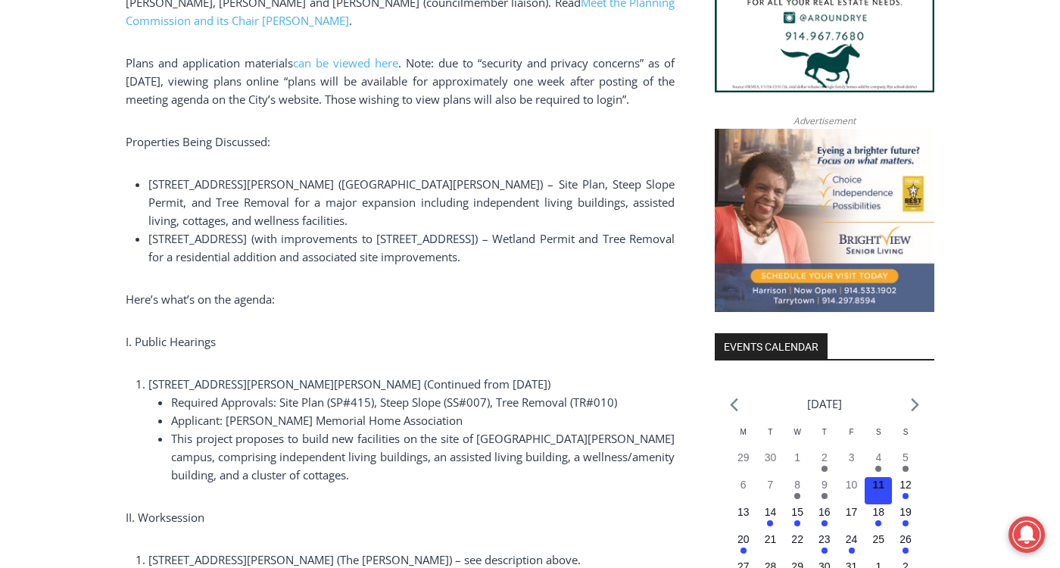
click at [389, 413] on span "Applicant: Miriam Osborn Memorial Home Association" at bounding box center [317, 420] width 292 height 15
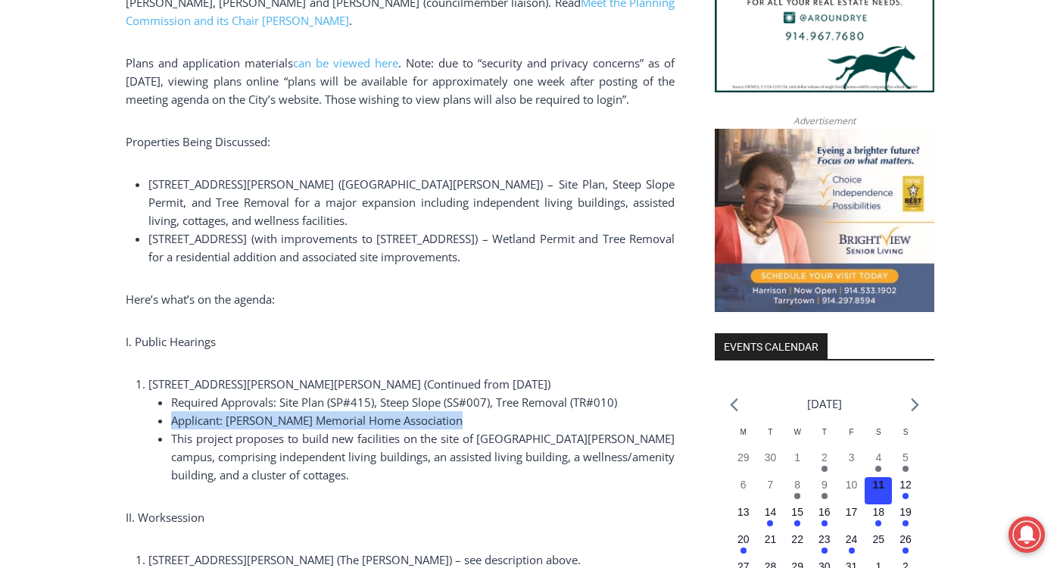
click at [389, 413] on span "Applicant: Miriam Osborn Memorial Home Association" at bounding box center [317, 420] width 292 height 15
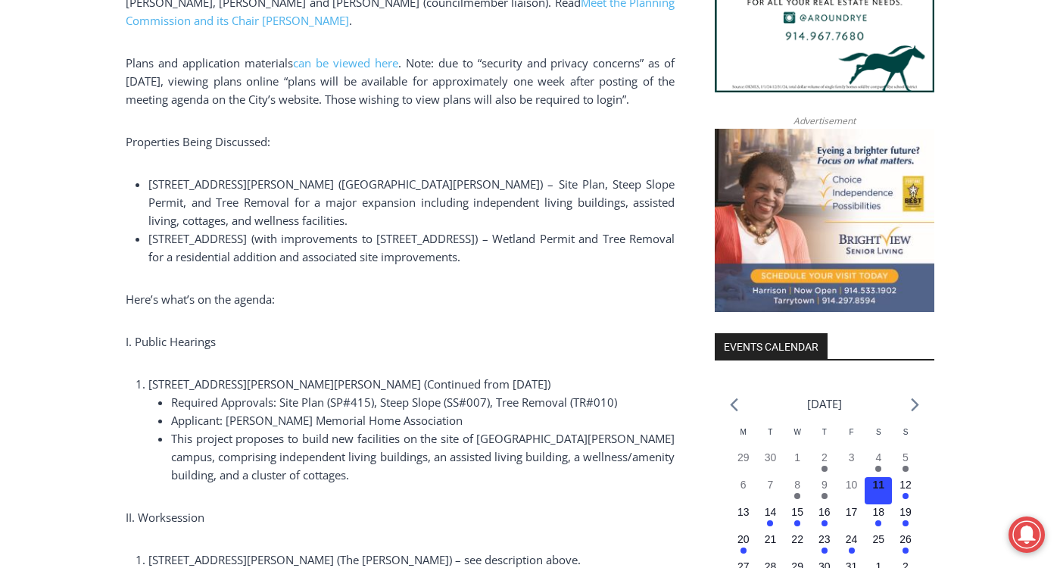
click at [357, 430] on li "This project proposes to build new facilities on the site of The Osborn campus,…" at bounding box center [423, 456] width 504 height 55
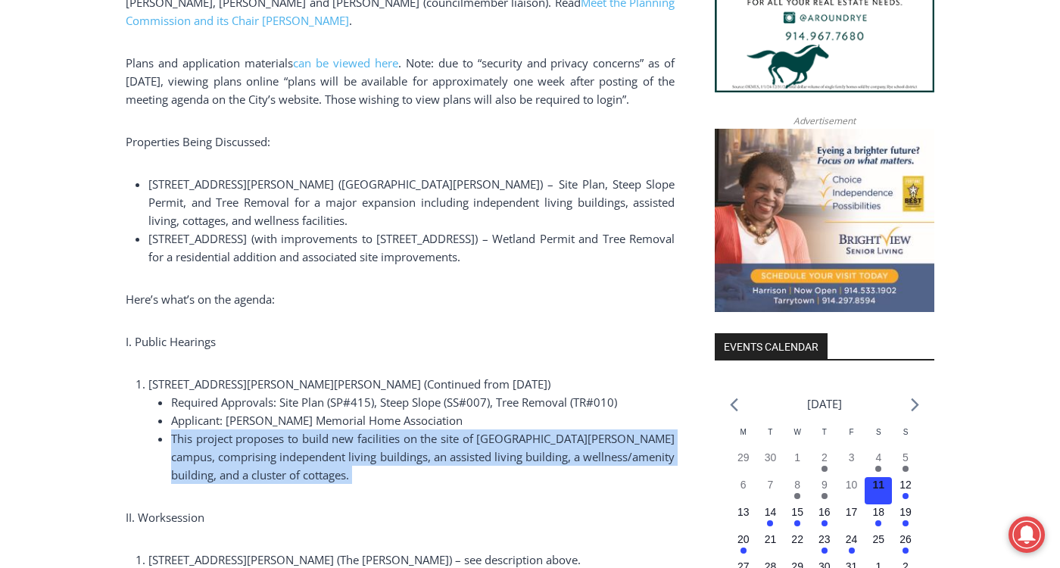
click at [357, 430] on li "This project proposes to build new facilities on the site of The Osborn campus,…" at bounding box center [423, 456] width 504 height 55
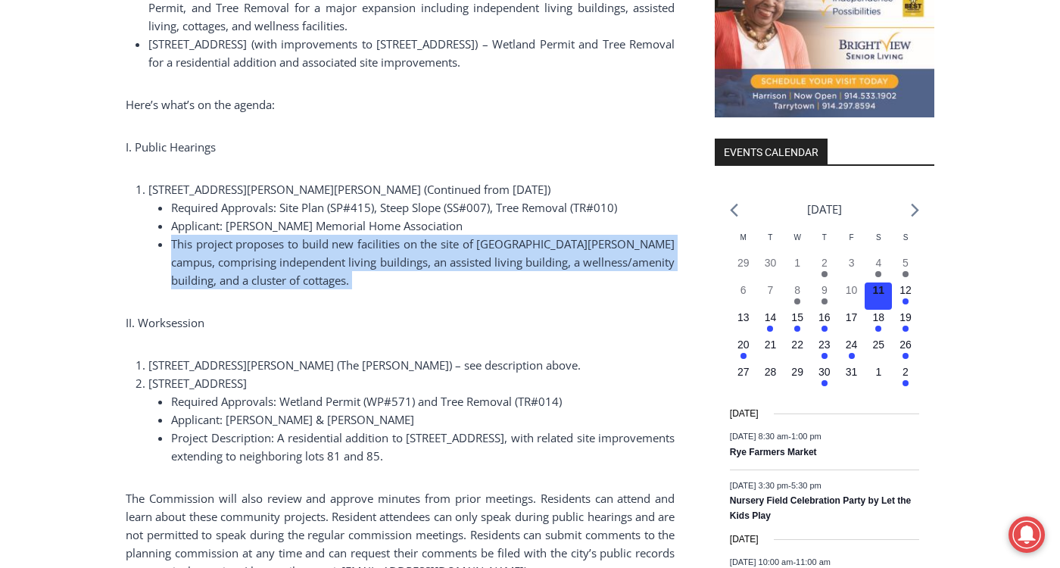
scroll to position [1666, 0]
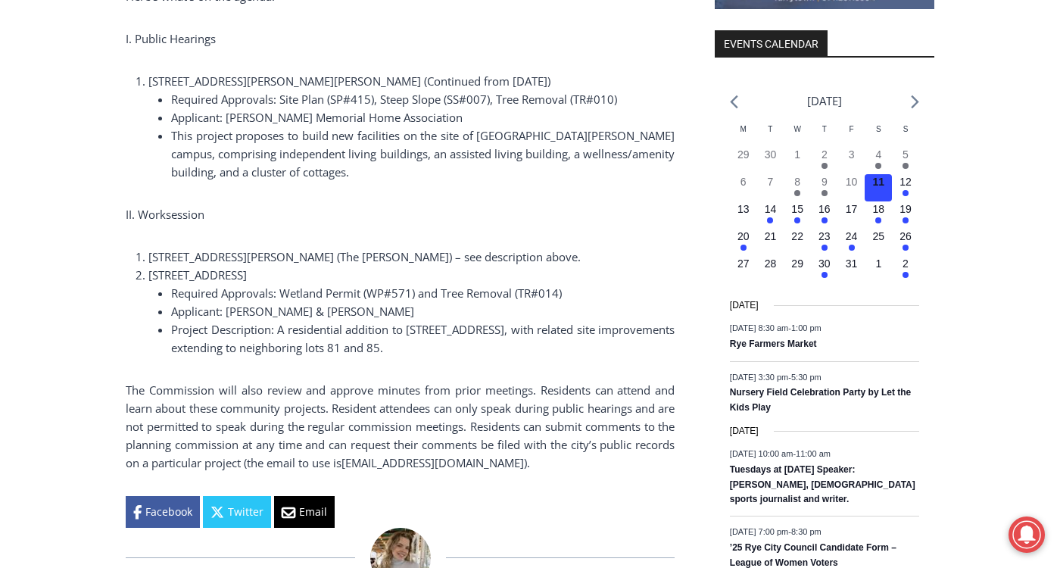
click at [420, 382] on span "The Commission will also review and approve minutes from prior meetings. Reside…" at bounding box center [400, 426] width 549 height 88
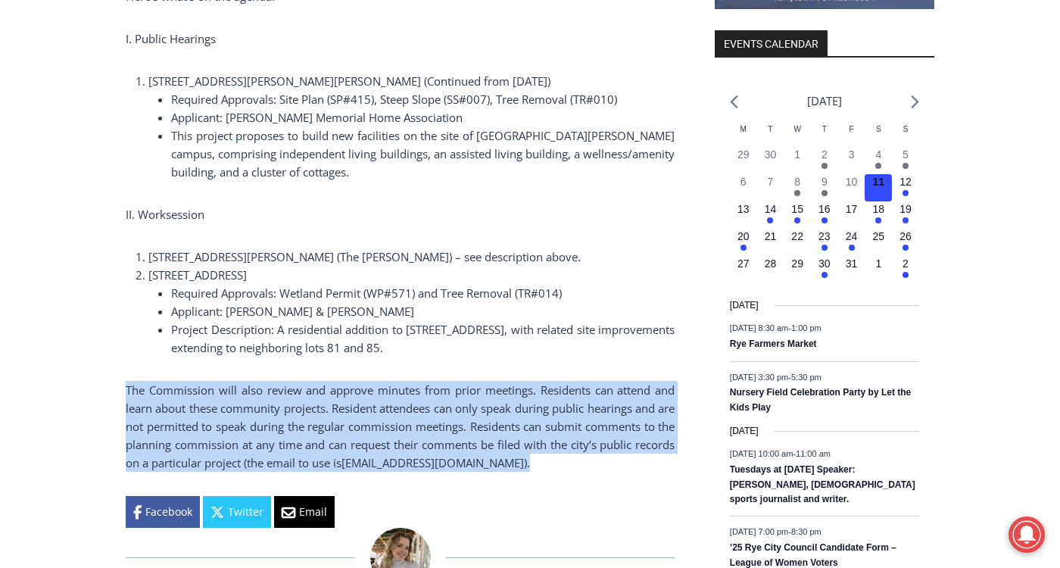
click at [420, 382] on span "The Commission will also review and approve minutes from prior meetings. Reside…" at bounding box center [400, 426] width 549 height 88
click at [395, 396] on span "The Commission will also review and approve minutes from prior meetings. Reside…" at bounding box center [400, 426] width 549 height 88
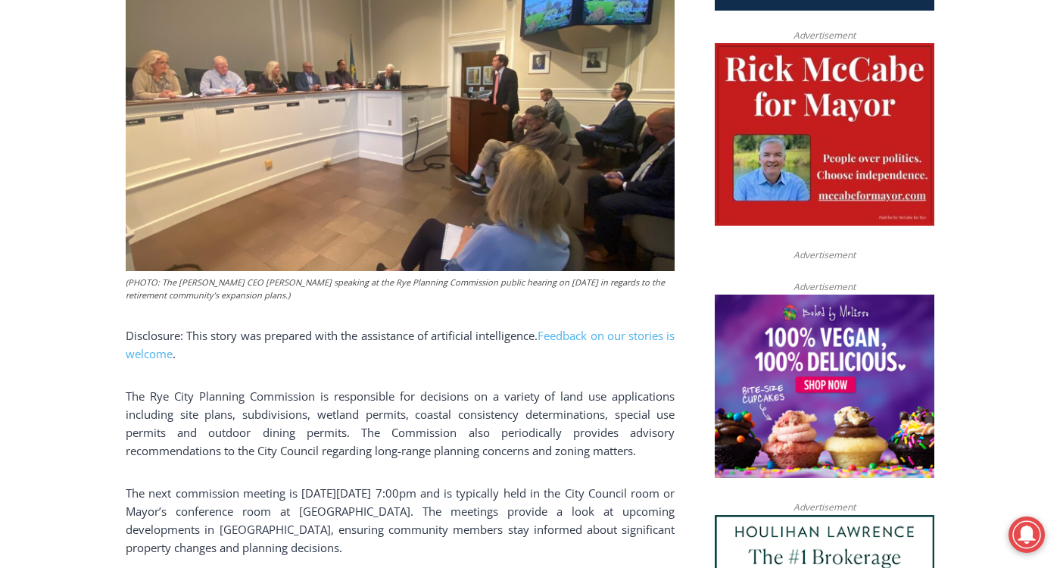
scroll to position [833, 0]
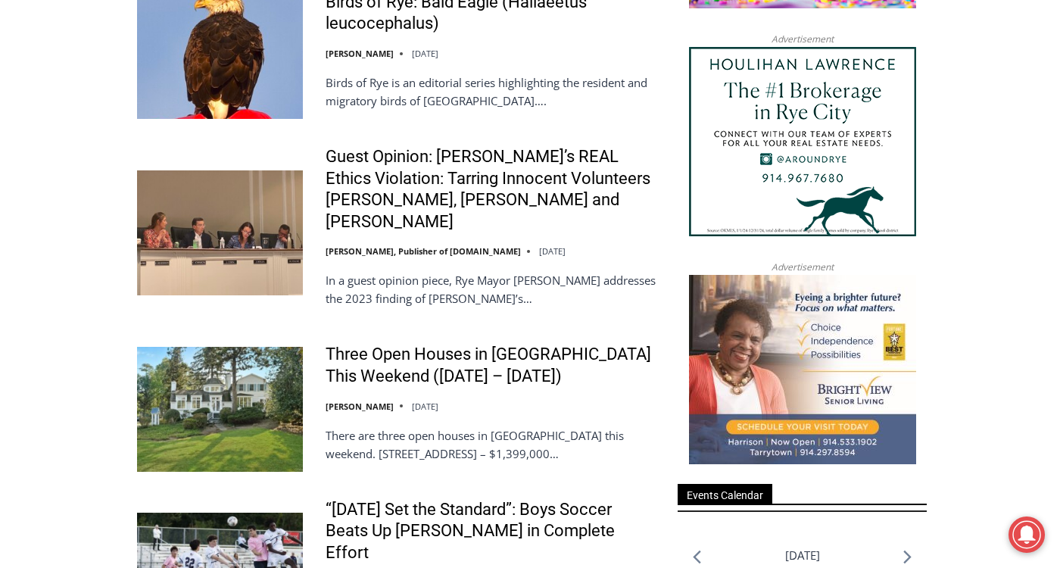
scroll to position [1633, 0]
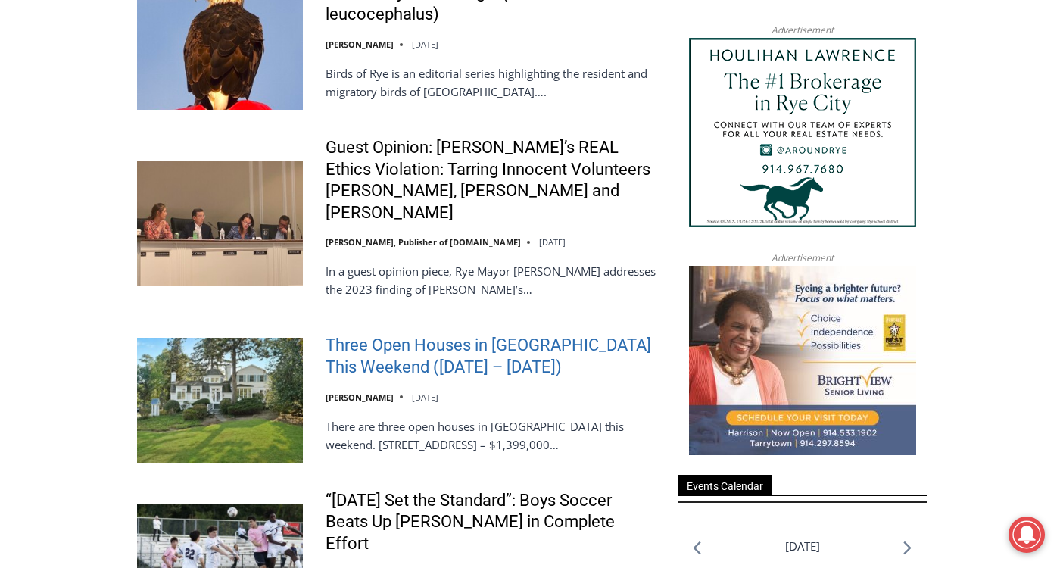
click at [414, 336] on link "Three Open Houses in [GEOGRAPHIC_DATA] This Weekend ([DATE] – [DATE])" at bounding box center [492, 356] width 332 height 43
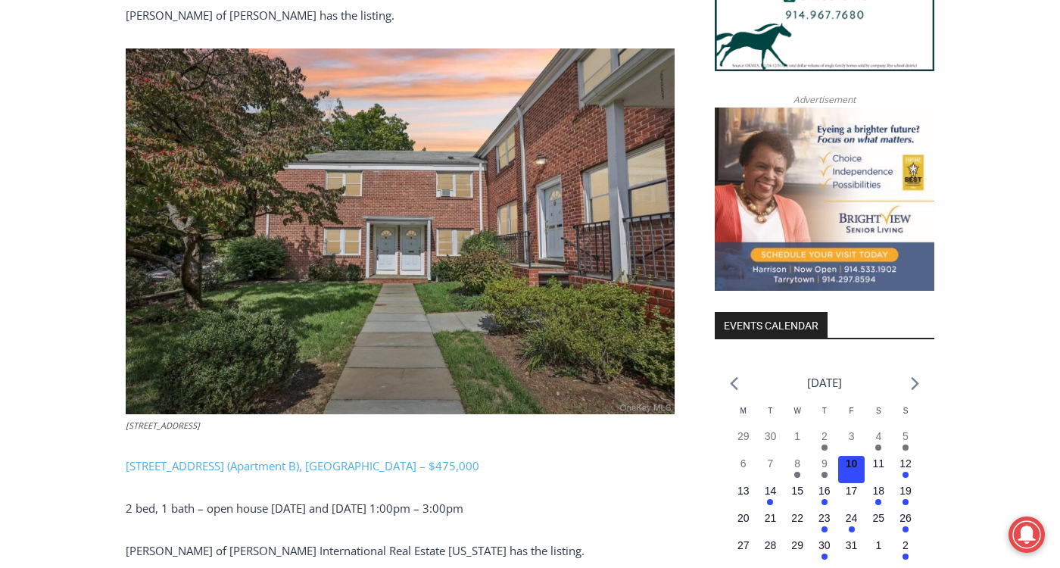
scroll to position [1409, 0]
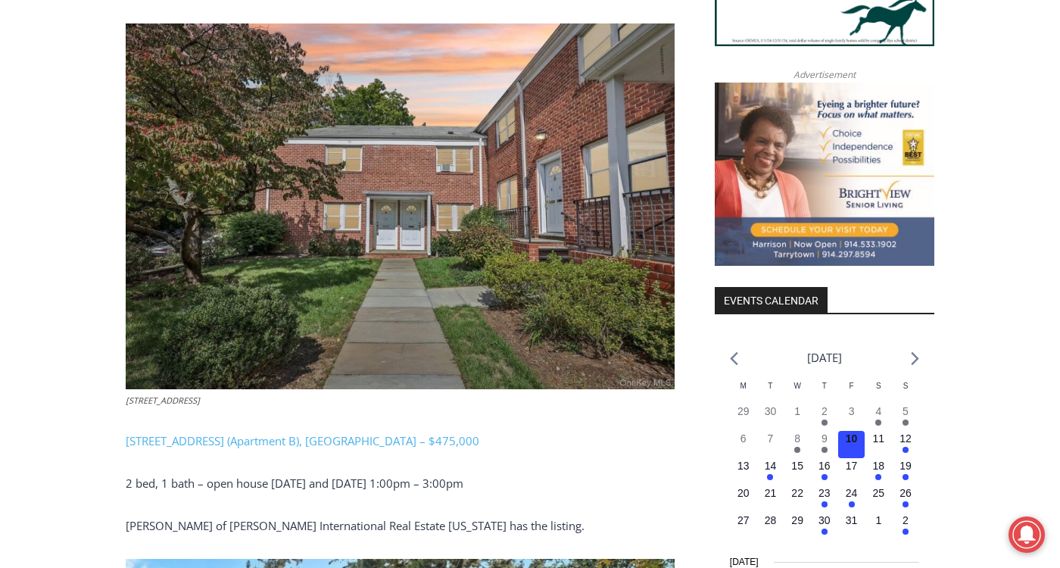
drag, startPoint x: 420, startPoint y: 350, endPoint x: 301, endPoint y: 457, distance: 159.2
click at [301, 474] on p "2 bed, 1 bath – open house [DATE] and [DATE] 1:00pm – 3:00pm" at bounding box center [400, 483] width 549 height 18
click at [298, 474] on p "2 bed, 1 bath – open house [DATE] and [DATE] 1:00pm – 3:00pm" at bounding box center [400, 483] width 549 height 18
click at [305, 438] on div "Our Open House coverage could be underwritten by YOU! (click for more info) ple…" at bounding box center [400, 206] width 549 height 1824
click at [292, 471] on div "Our Open House coverage could be underwritten by YOU! (click for more info) ple…" at bounding box center [400, 206] width 549 height 1824
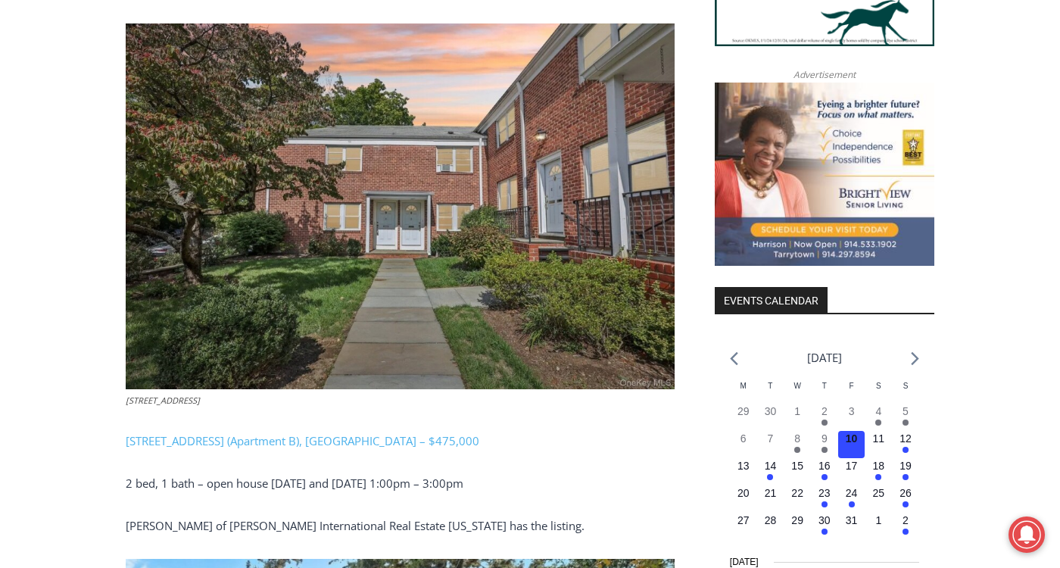
click at [295, 433] on div "Our Open House coverage could be underwritten by YOU! (click for more info) ple…" at bounding box center [400, 206] width 549 height 1824
drag, startPoint x: 279, startPoint y: 479, endPoint x: 280, endPoint y: 462, distance: 16.7
click at [279, 476] on div "Our Open House coverage could be underwritten by YOU! (click for more info) ple…" at bounding box center [400, 206] width 549 height 1824
click at [291, 433] on link "[STREET_ADDRESS] (Apartment B), [GEOGRAPHIC_DATA] – $475,000" at bounding box center [303, 440] width 354 height 15
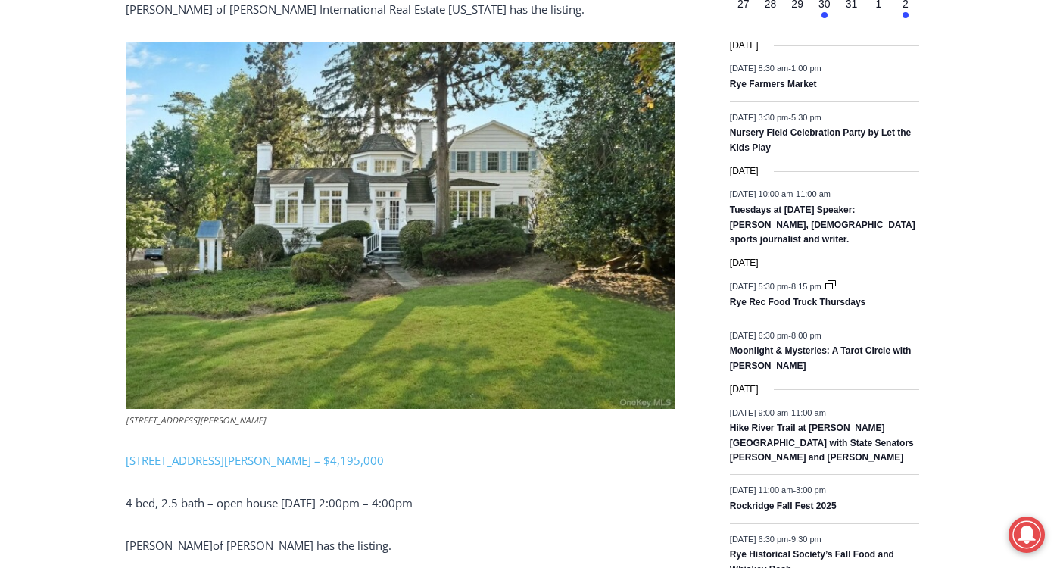
scroll to position [1939, 0]
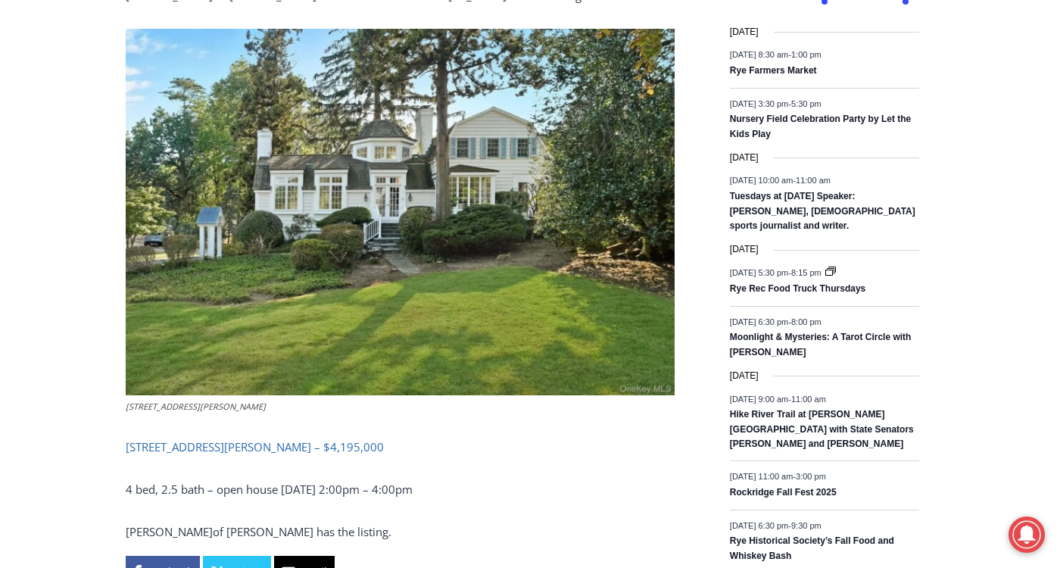
click at [203, 439] on link "[STREET_ADDRESS][PERSON_NAME] – $4,195,000" at bounding box center [255, 446] width 258 height 15
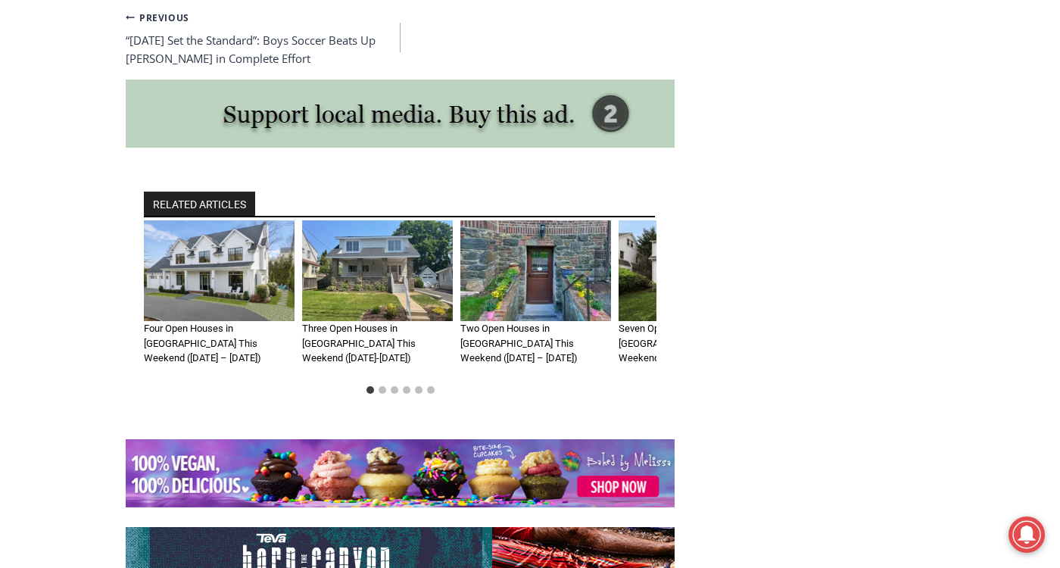
scroll to position [2772, 0]
